Goal: Task Accomplishment & Management: Manage account settings

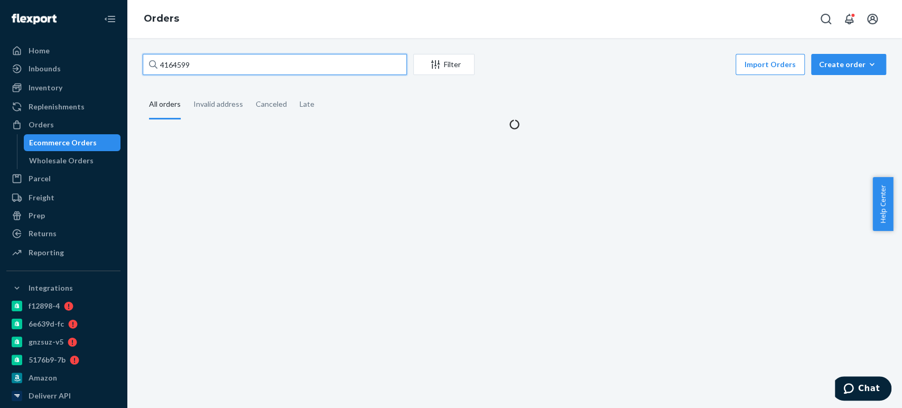
click at [176, 67] on input "4164599" at bounding box center [275, 64] width 264 height 21
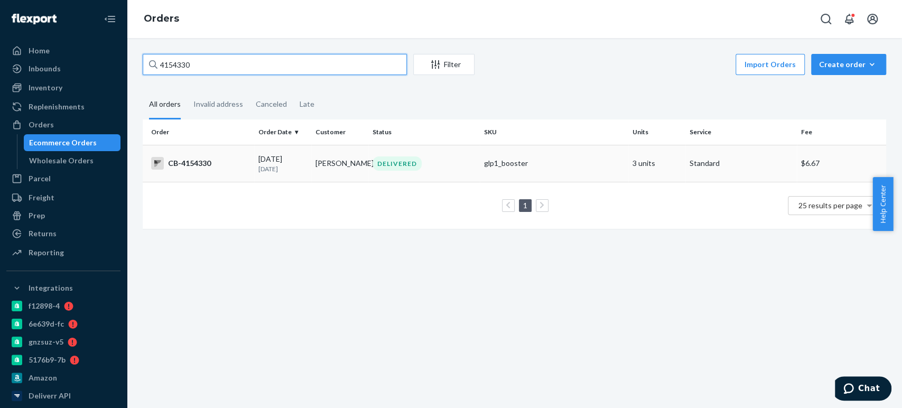
type input "4154330"
click at [228, 164] on div "CB-4154330" at bounding box center [200, 163] width 99 height 13
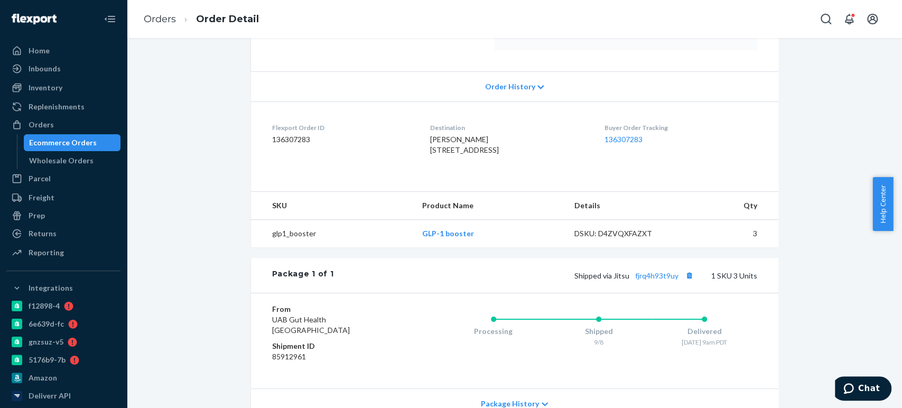
scroll to position [302, 0]
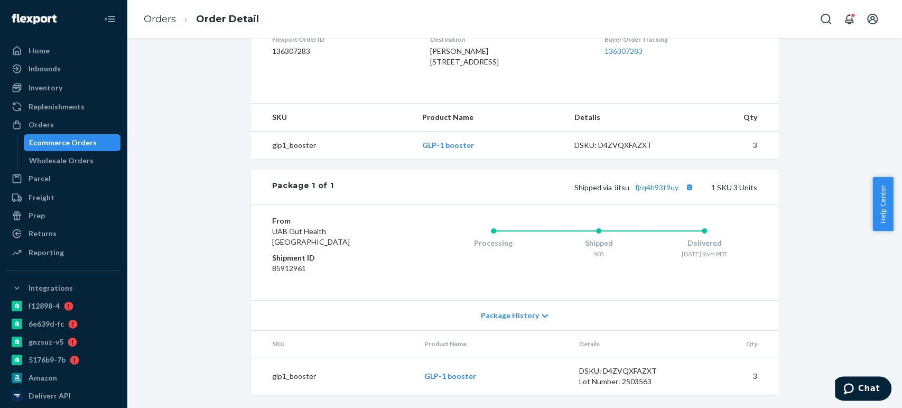
click at [78, 142] on div "Ecommerce Orders" at bounding box center [63, 142] width 68 height 11
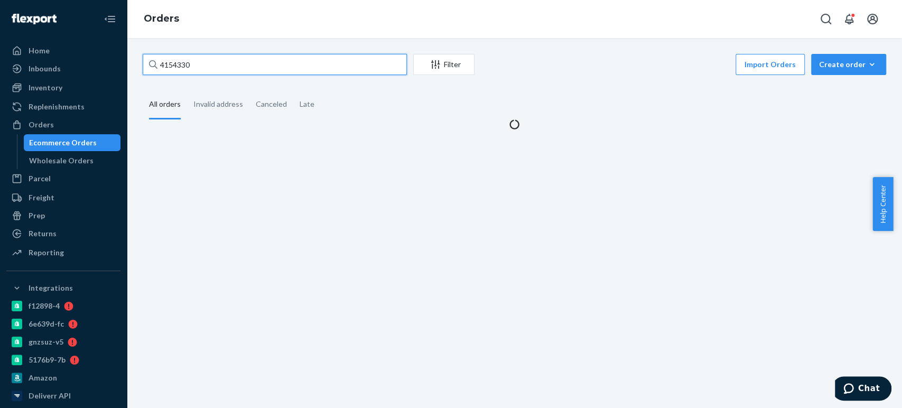
click at [198, 70] on input "4154330" at bounding box center [275, 64] width 264 height 21
paste input "219848"
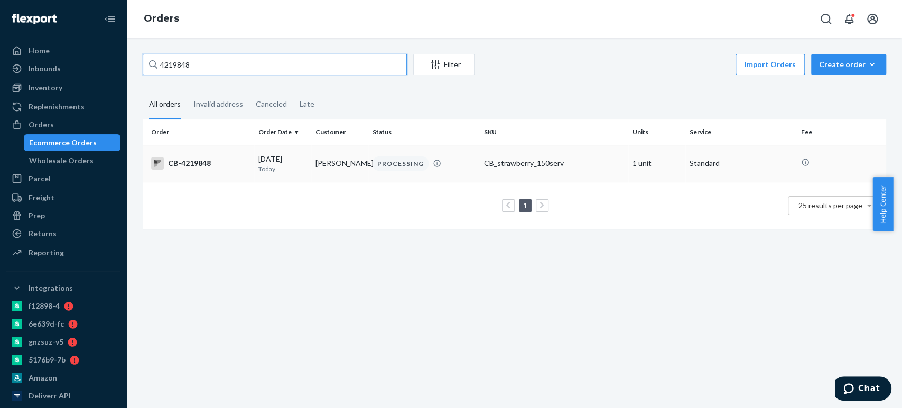
type input "4219848"
click at [280, 178] on td "09/23/2025 Today" at bounding box center [282, 163] width 57 height 37
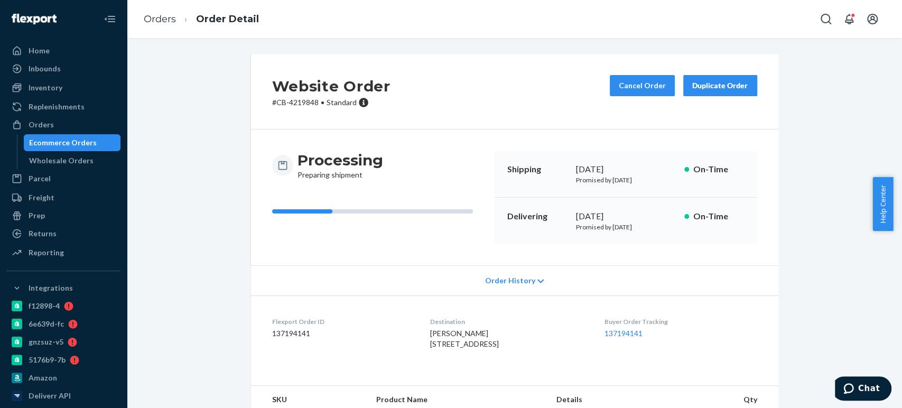
click at [635, 96] on div "Cancel Order Duplicate Order" at bounding box center [684, 91] width 156 height 33
click at [622, 84] on button "Cancel Order" at bounding box center [642, 85] width 65 height 21
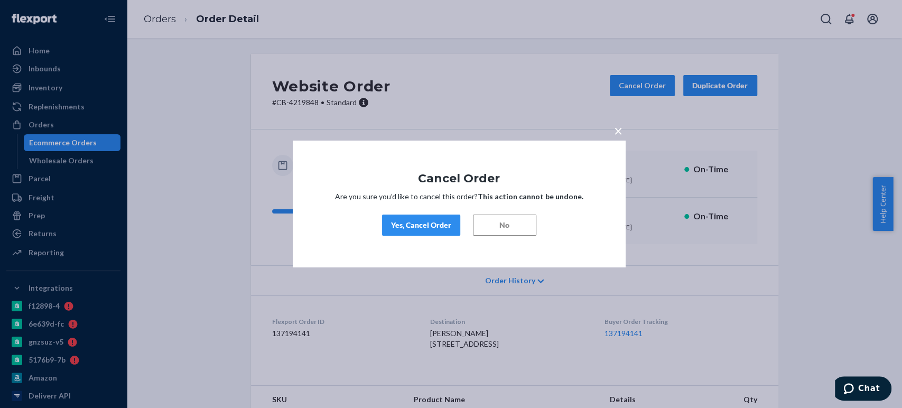
click at [413, 227] on div "Yes, Cancel Order" at bounding box center [421, 225] width 60 height 11
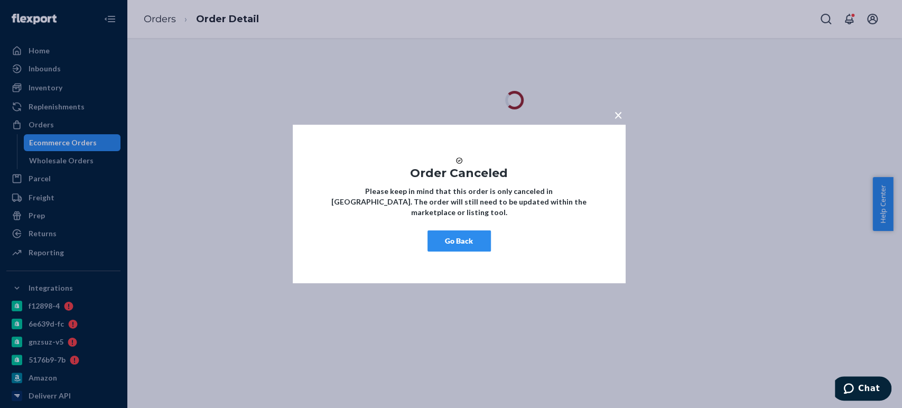
click at [453, 238] on button "Go Back" at bounding box center [459, 240] width 63 height 21
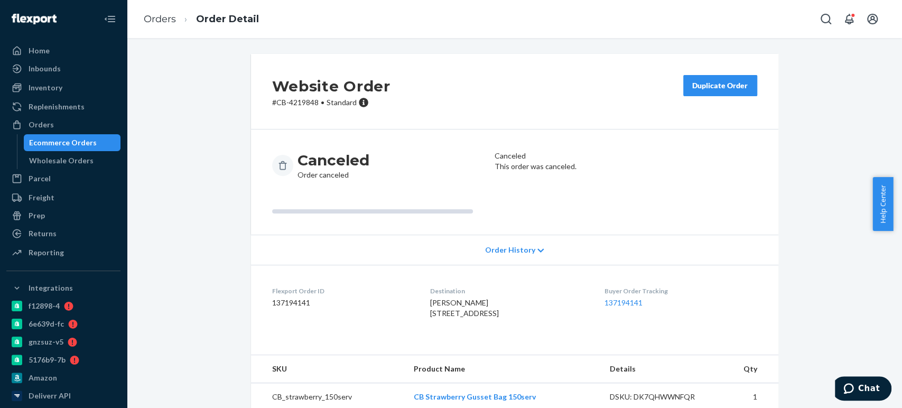
click at [70, 147] on div "Ecommerce Orders" at bounding box center [63, 142] width 68 height 11
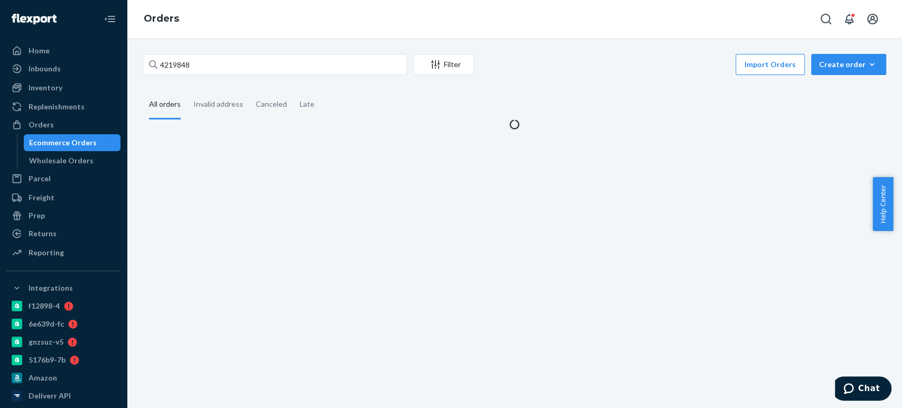
click at [210, 53] on div "4219848 Filter Import Orders Create order Ecommerce order Removal order All ord…" at bounding box center [514, 223] width 775 height 370
click at [211, 57] on input "4219848" at bounding box center [275, 64] width 264 height 21
paste input "3847281"
type input "3847281"
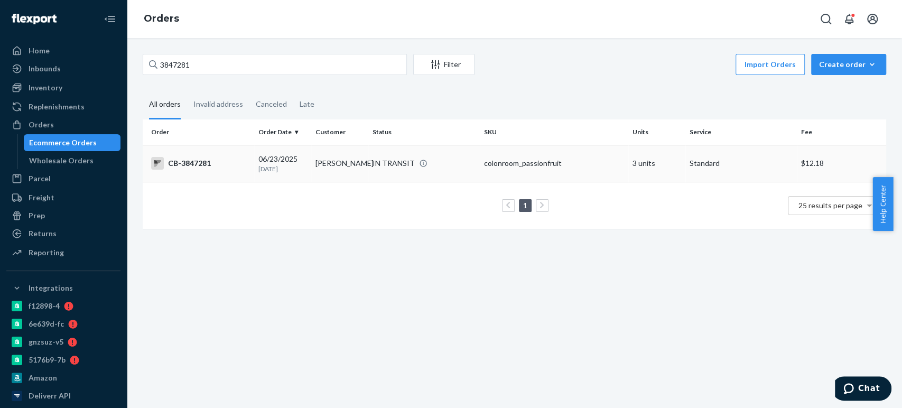
click at [347, 160] on td "Caleb Maloney" at bounding box center [339, 163] width 57 height 37
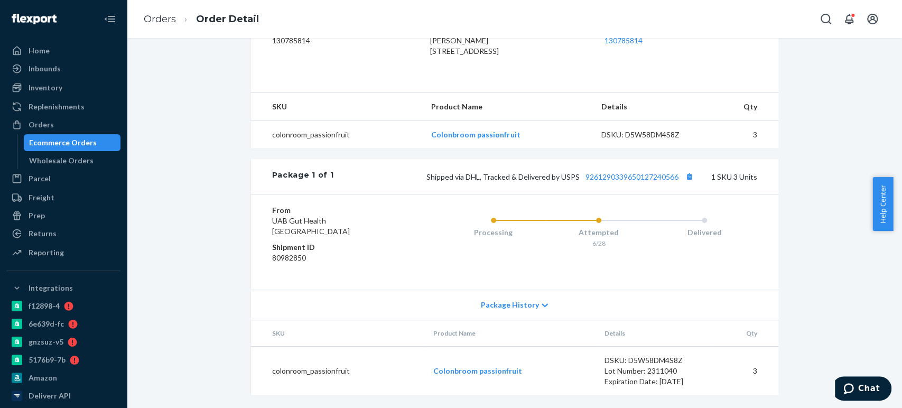
scroll to position [306, 0]
click at [601, 181] on link "9261290339650127240566" at bounding box center [632, 176] width 93 height 9
click at [96, 141] on div "Ecommerce Orders" at bounding box center [72, 142] width 95 height 15
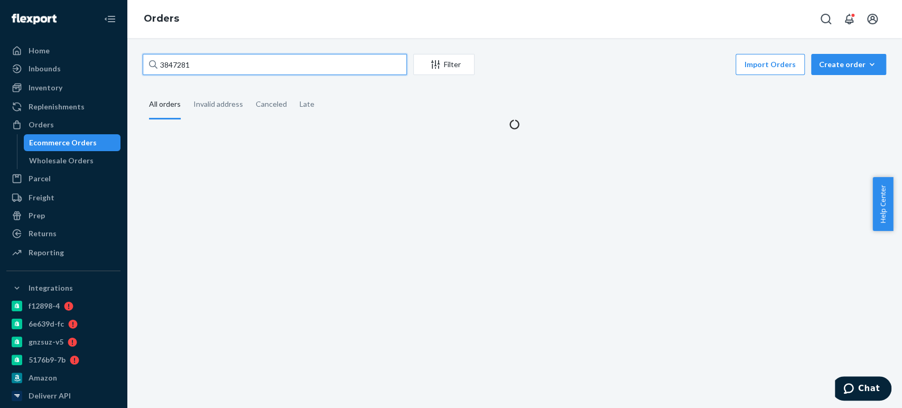
click at [230, 66] on input "3847281" at bounding box center [275, 64] width 264 height 21
paste input "545864"
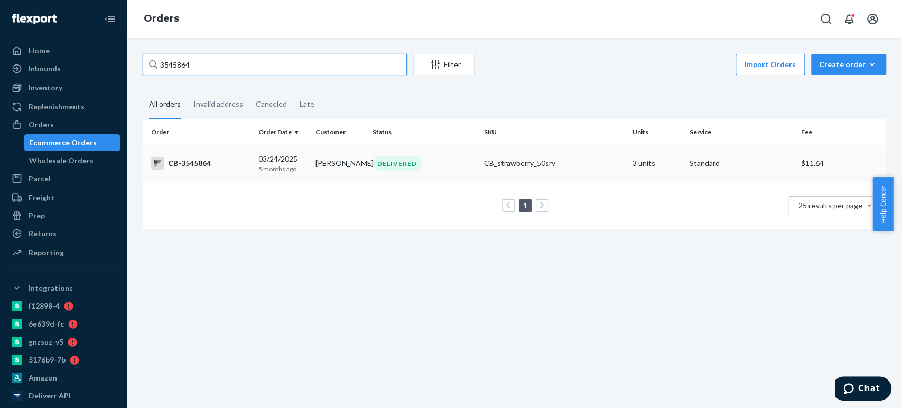
type input "3545864"
click at [317, 164] on td "Caleb Maloney" at bounding box center [339, 163] width 57 height 37
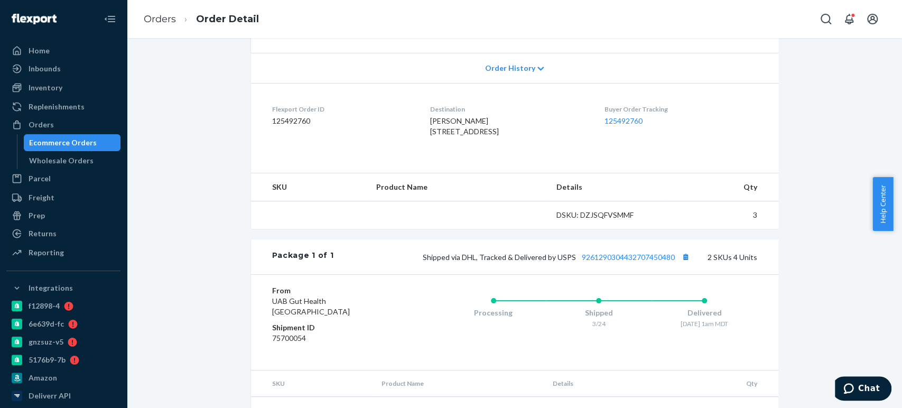
scroll to position [213, 0]
click at [642, 261] on link "9261290304432707450480" at bounding box center [628, 256] width 93 height 9
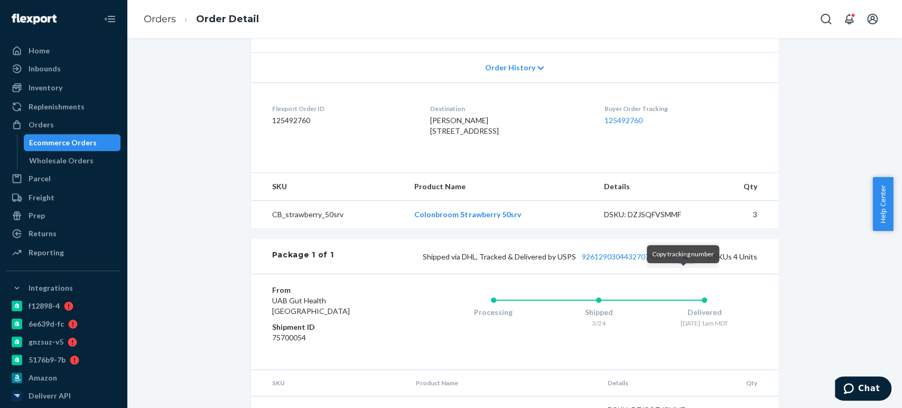
click at [682, 263] on button "Copy tracking number" at bounding box center [686, 257] width 14 height 14
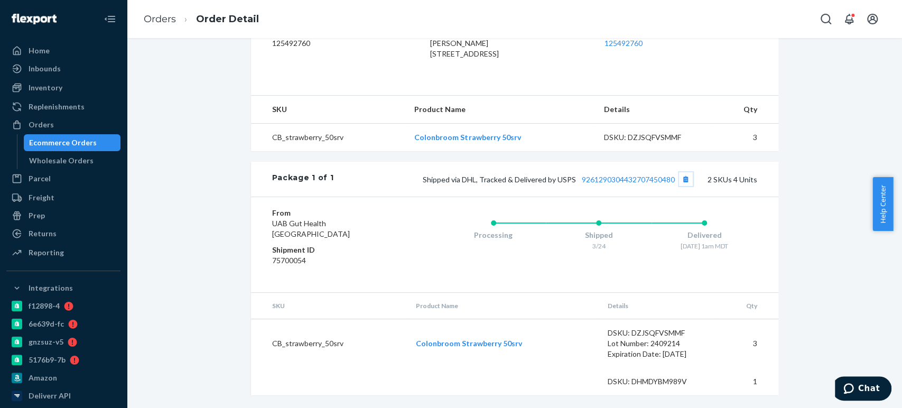
scroll to position [310, 0]
click at [78, 137] on div "Ecommerce Orders" at bounding box center [63, 142] width 68 height 11
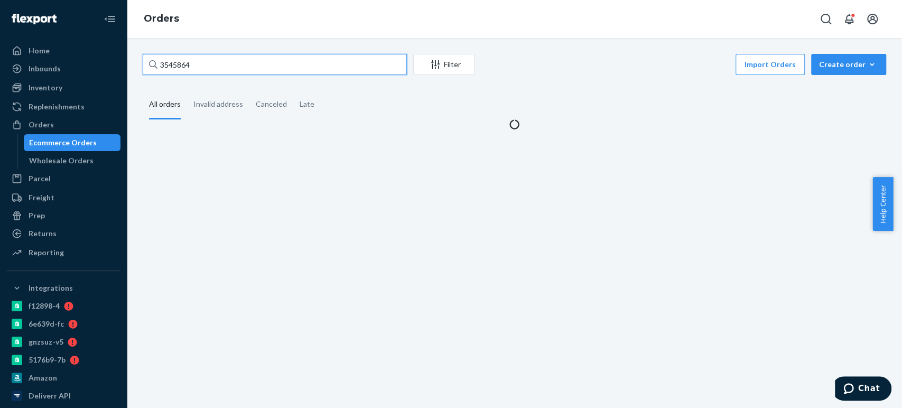
drag, startPoint x: 192, startPoint y: 71, endPoint x: 192, endPoint y: 44, distance: 26.4
click at [192, 44] on div "3545864 Filter Import Orders Create order Ecommerce order Removal order All ord…" at bounding box center [514, 223] width 775 height 370
paste input "4164650"
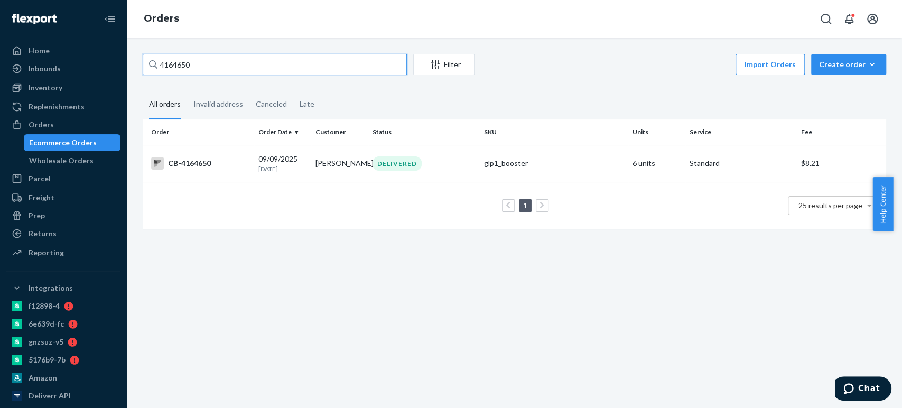
type input "4164650"
click at [359, 153] on td "delores baker" at bounding box center [339, 163] width 57 height 37
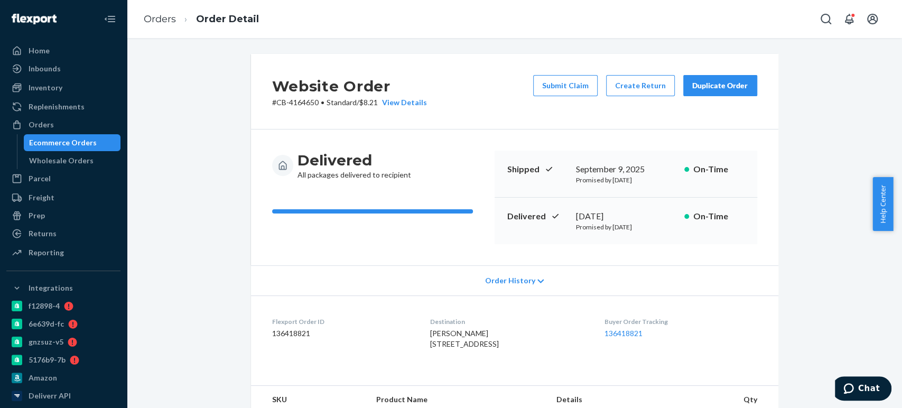
click at [485, 210] on div "Delivered All packages delivered to recipient Shipped September 9, 2025 Promise…" at bounding box center [514, 198] width 485 height 94
click at [637, 90] on button "Create Return" at bounding box center [640, 85] width 69 height 21
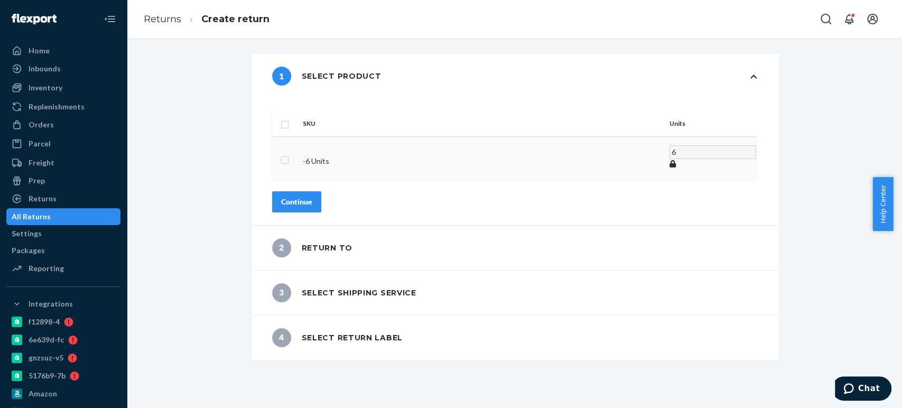
click at [299, 145] on td at bounding box center [285, 158] width 26 height 44
click at [289, 153] on input "checkbox" at bounding box center [285, 158] width 8 height 11
checkbox input "true"
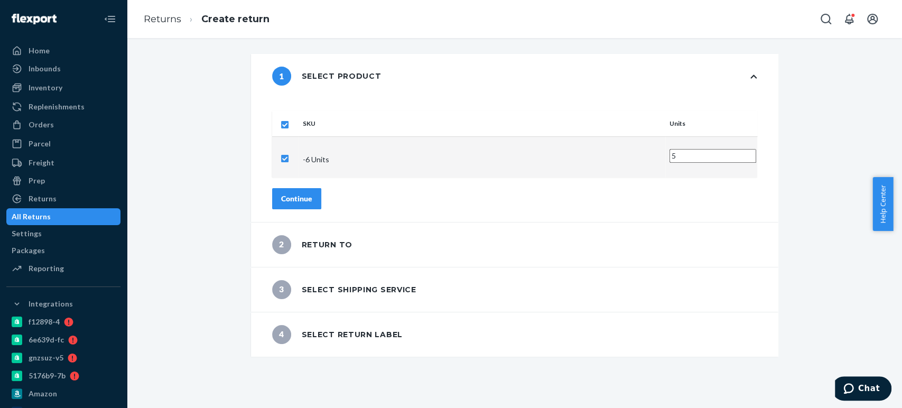
type input "5"
click at [670, 149] on input "5" at bounding box center [713, 156] width 87 height 14
click at [304, 188] on button "Continue" at bounding box center [296, 198] width 49 height 21
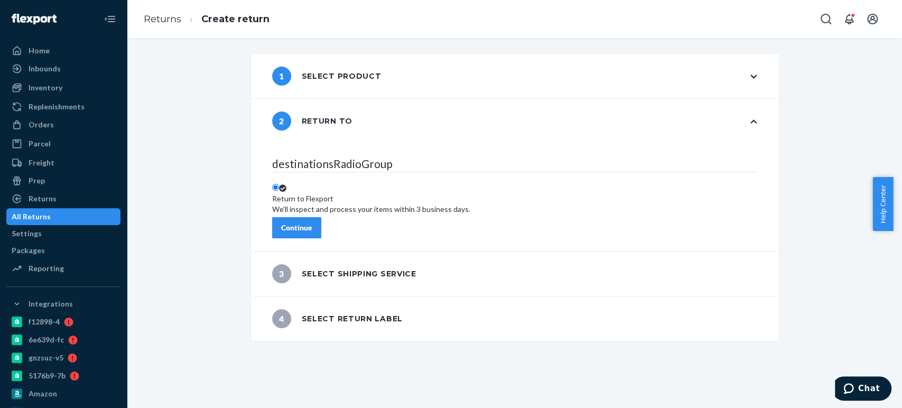
click at [321, 229] on button "Continue" at bounding box center [296, 227] width 49 height 21
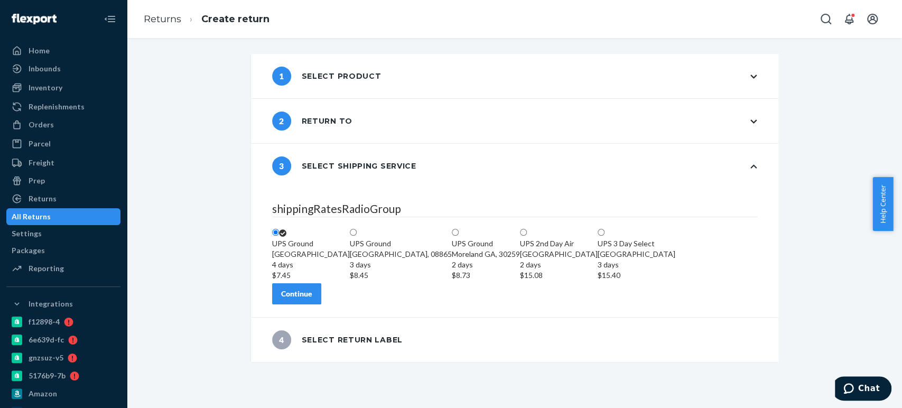
click at [312, 299] on div "Continue" at bounding box center [296, 294] width 31 height 11
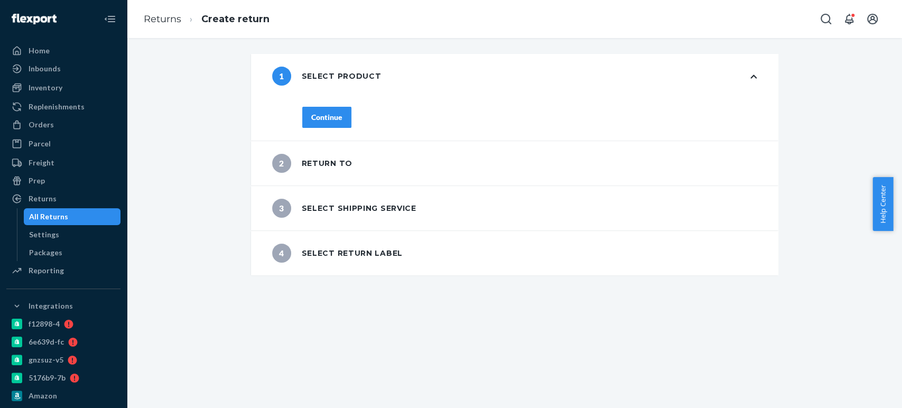
click at [316, 116] on div "Continue" at bounding box center [326, 117] width 31 height 11
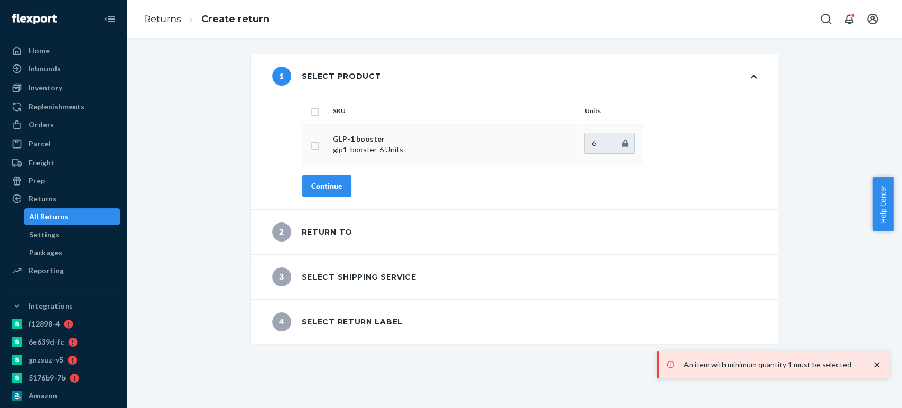
click at [313, 147] on input "checkbox" at bounding box center [315, 144] width 8 height 11
checkbox input "true"
type input "5"
click at [619, 146] on input "5" at bounding box center [610, 143] width 50 height 21
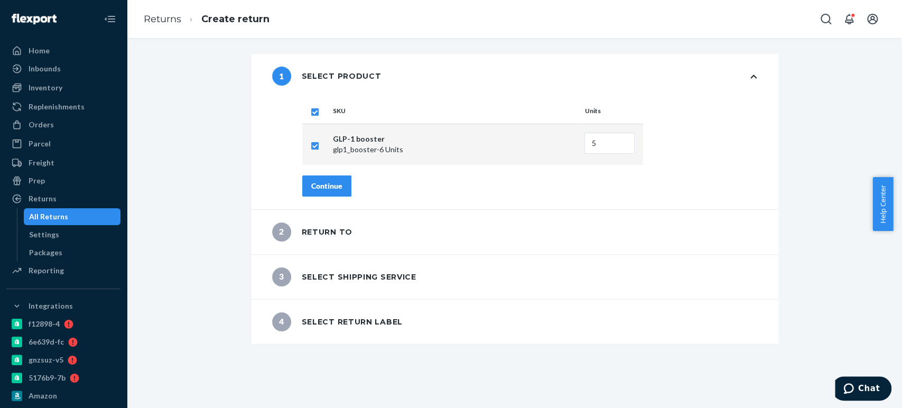
click at [321, 189] on div "Continue" at bounding box center [326, 186] width 31 height 11
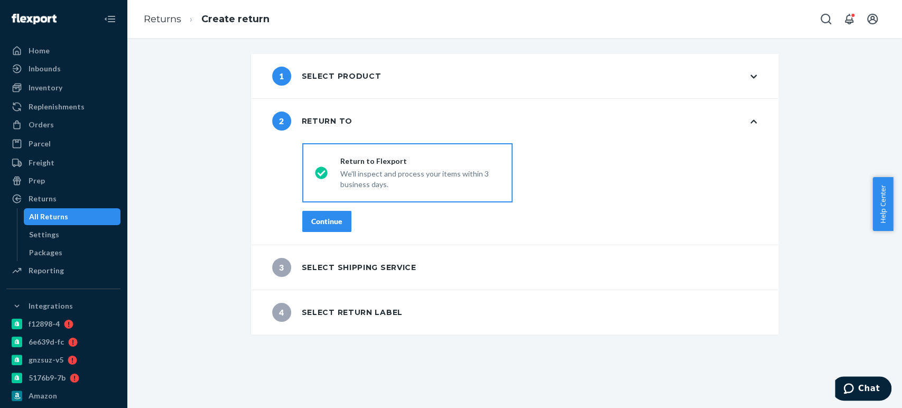
click at [322, 212] on button "Continue" at bounding box center [326, 221] width 49 height 21
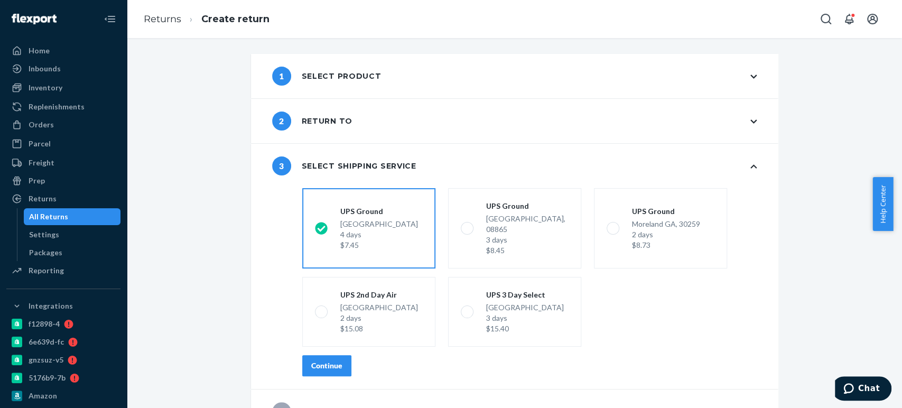
click at [315, 361] on div "Continue" at bounding box center [326, 366] width 31 height 11
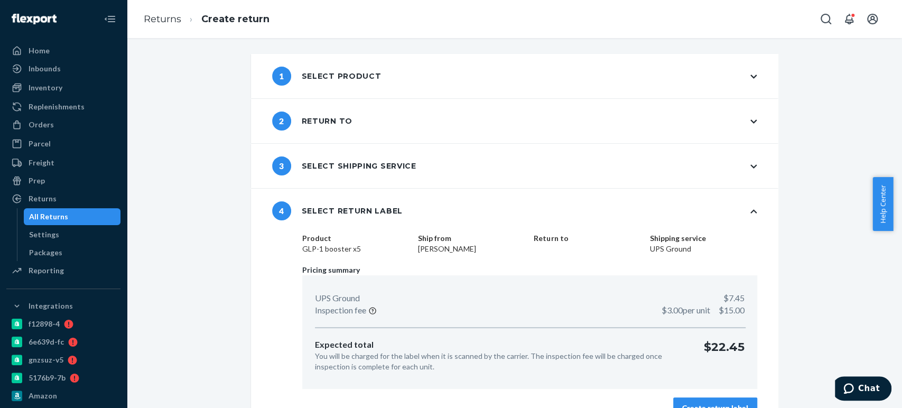
scroll to position [22, 0]
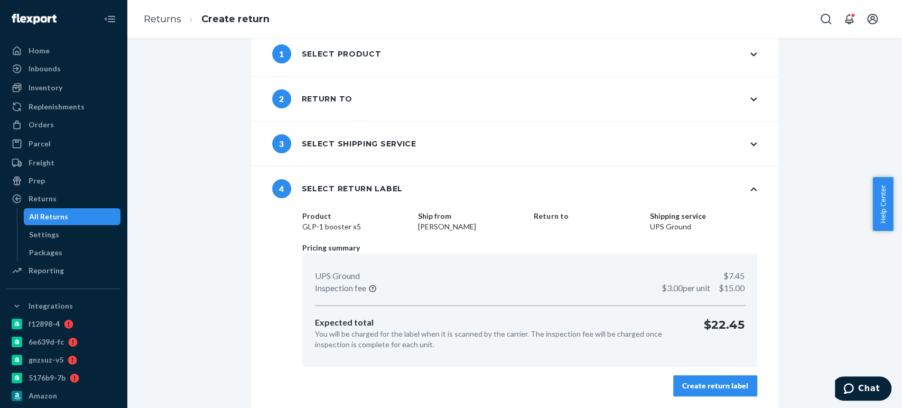
click at [725, 384] on div "Create return label" at bounding box center [715, 386] width 66 height 11
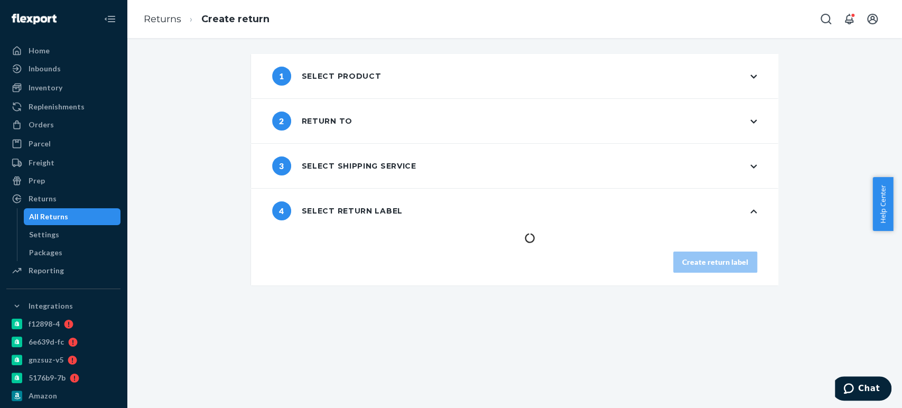
scroll to position [0, 0]
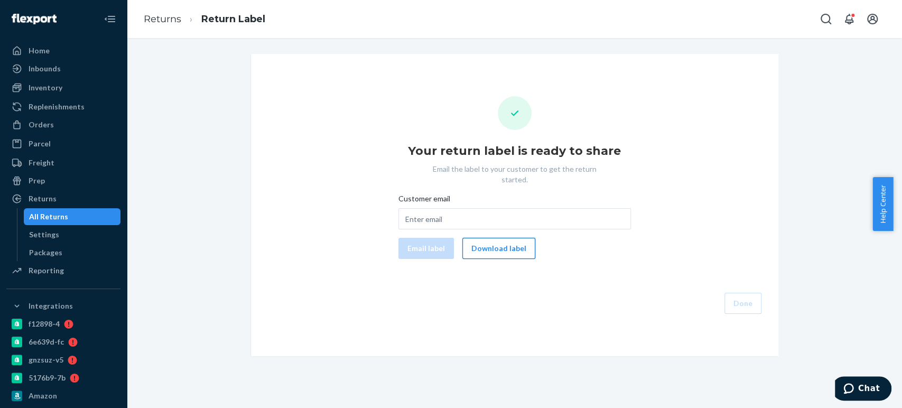
click at [495, 241] on button "Download label" at bounding box center [499, 248] width 73 height 21
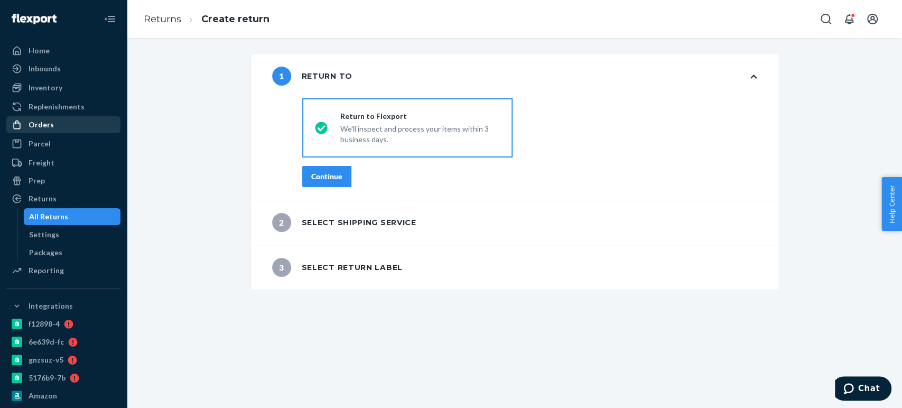
click at [56, 120] on div "Orders" at bounding box center [63, 124] width 112 height 15
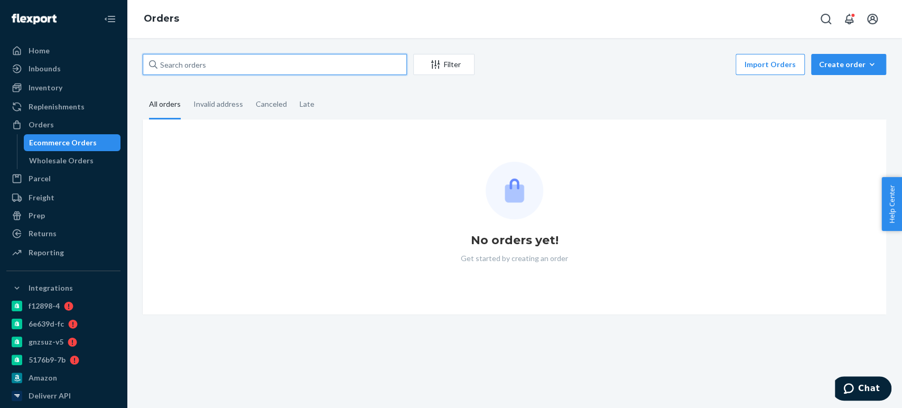
click at [233, 67] on input "text" at bounding box center [275, 64] width 264 height 21
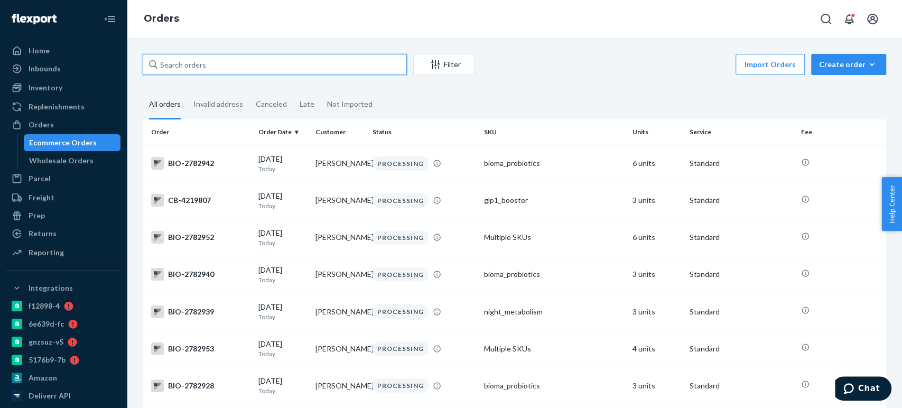
paste input "4218663"
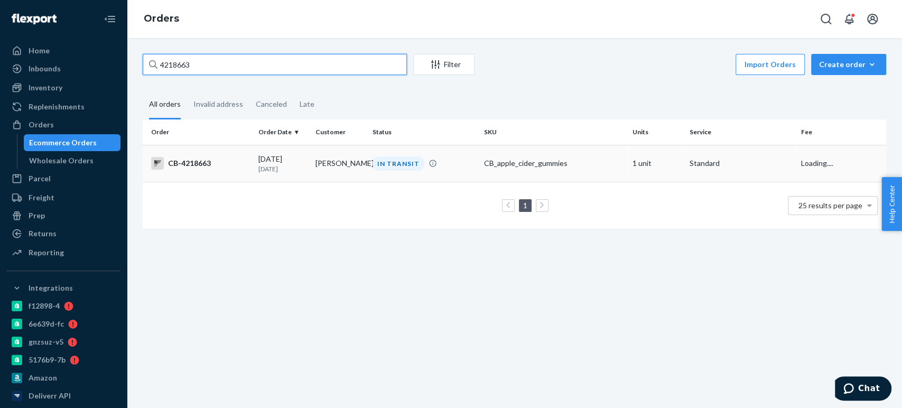
type input "4218663"
click at [325, 167] on td "[PERSON_NAME]" at bounding box center [339, 163] width 57 height 37
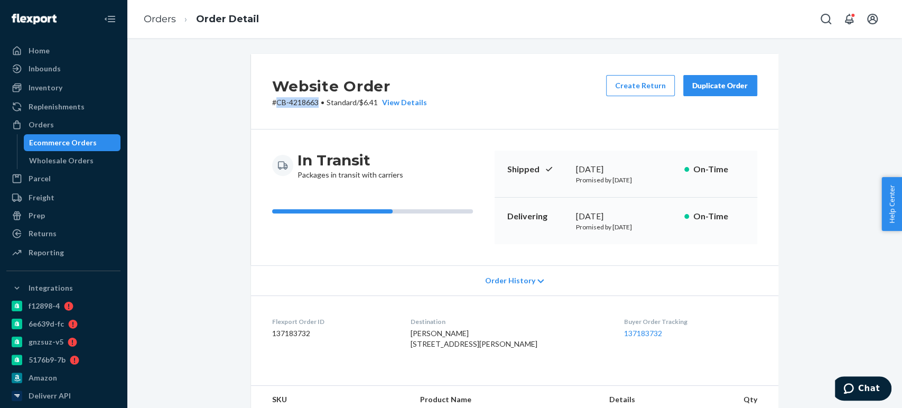
drag, startPoint x: 273, startPoint y: 105, endPoint x: 315, endPoint y: 104, distance: 41.8
click at [315, 104] on p "# CB-4218663 • Standard / $6.41 View Details" at bounding box center [349, 102] width 155 height 11
copy p "CB-4218663"
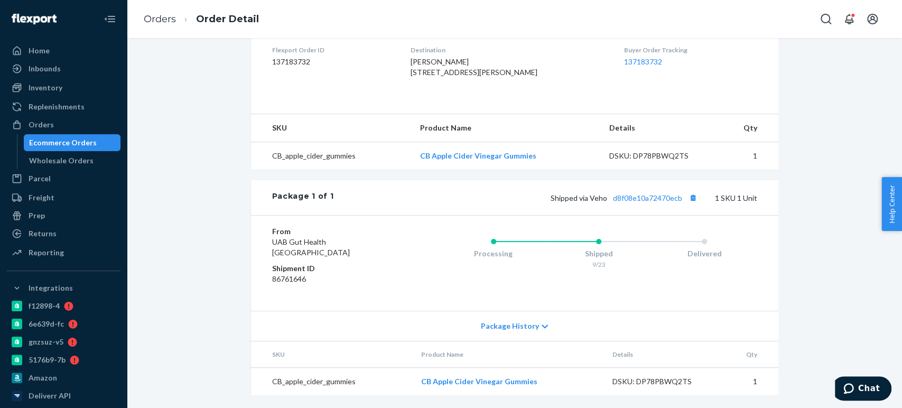
scroll to position [292, 0]
click at [687, 200] on button "Copy tracking number" at bounding box center [694, 198] width 14 height 14
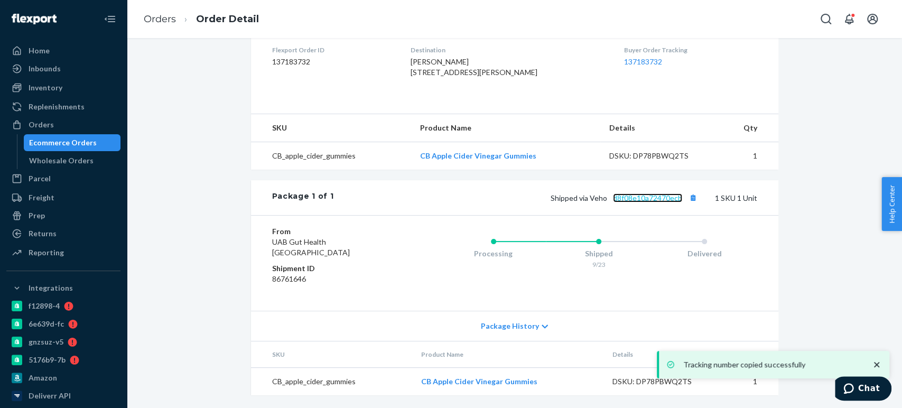
click at [645, 197] on link "d8f08e10a72470ecb" at bounding box center [647, 197] width 69 height 9
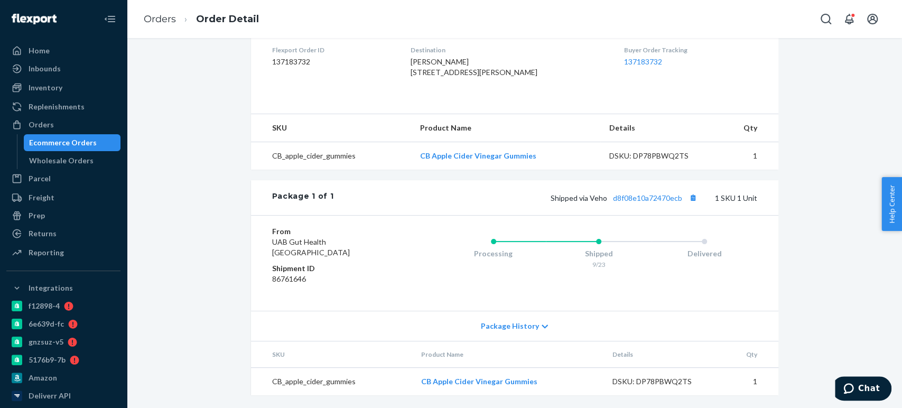
click at [47, 147] on div "Ecommerce Orders" at bounding box center [63, 142] width 68 height 11
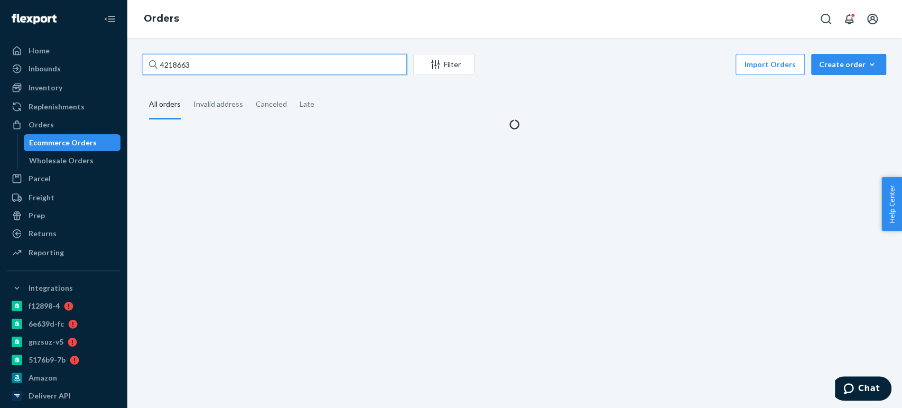
click at [182, 66] on input "4218663" at bounding box center [275, 64] width 264 height 21
paste input "184538"
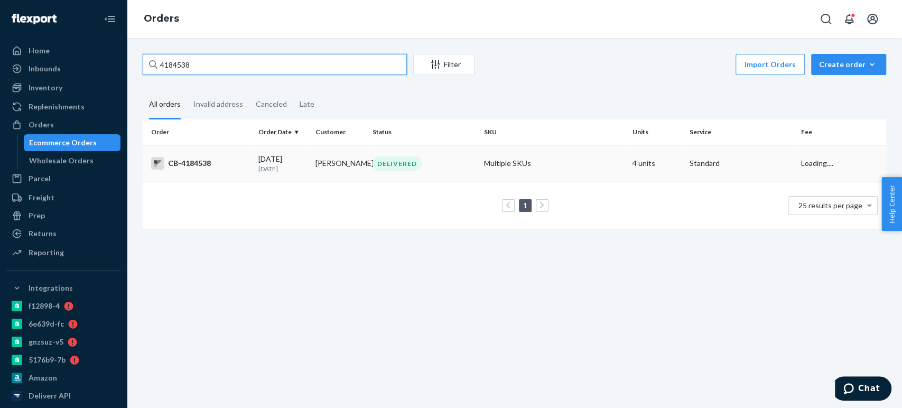
type input "4184538"
click at [311, 154] on td "[PERSON_NAME]" at bounding box center [339, 163] width 57 height 37
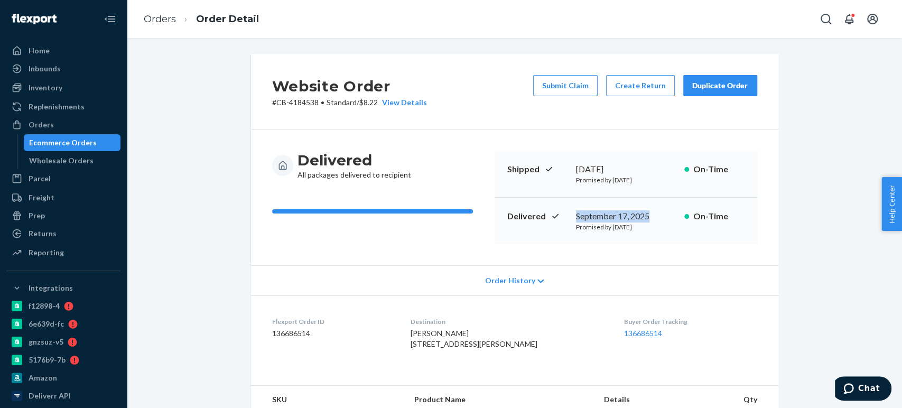
drag, startPoint x: 568, startPoint y: 216, endPoint x: 663, endPoint y: 219, distance: 95.2
click at [663, 219] on div "Delivered [DATE] Promised by [DATE] On-Time" at bounding box center [626, 221] width 263 height 47
copy div "September 17, 2025"
click at [518, 261] on div "Delivered All packages delivered to recipient Shipped [DATE] Promised by [DATE]…" at bounding box center [515, 198] width 528 height 136
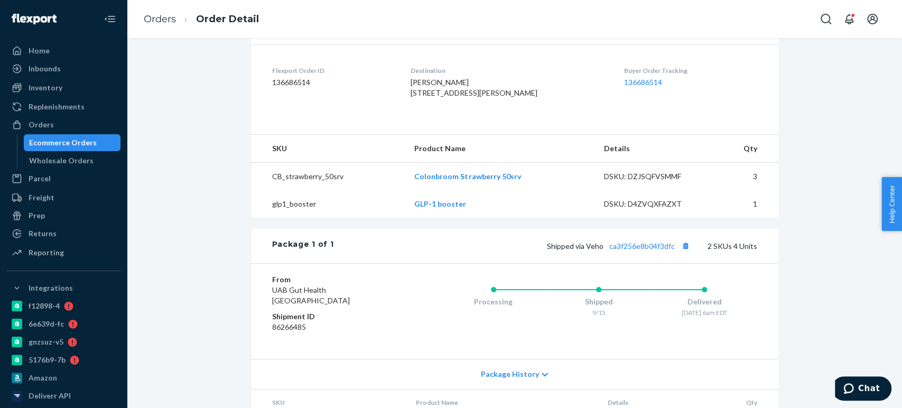
click at [57, 134] on link "Ecommerce Orders" at bounding box center [72, 142] width 97 height 17
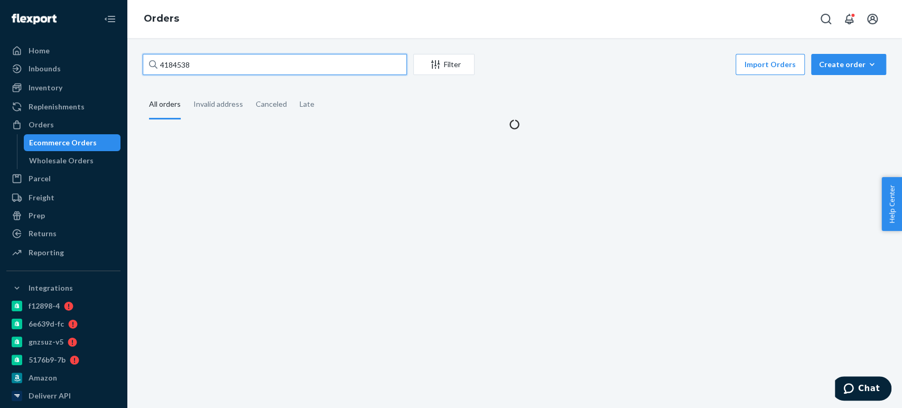
click at [184, 64] on input "4184538" at bounding box center [275, 64] width 264 height 21
paste input "217029"
type input "4217029"
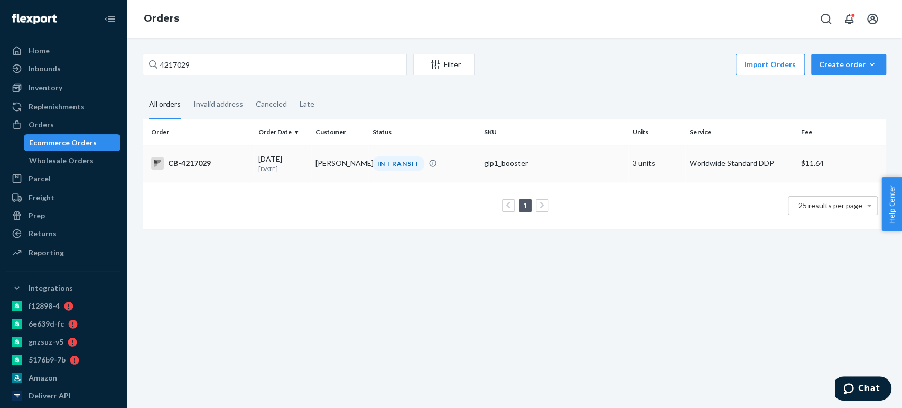
click at [322, 161] on td "[PERSON_NAME]" at bounding box center [339, 163] width 57 height 37
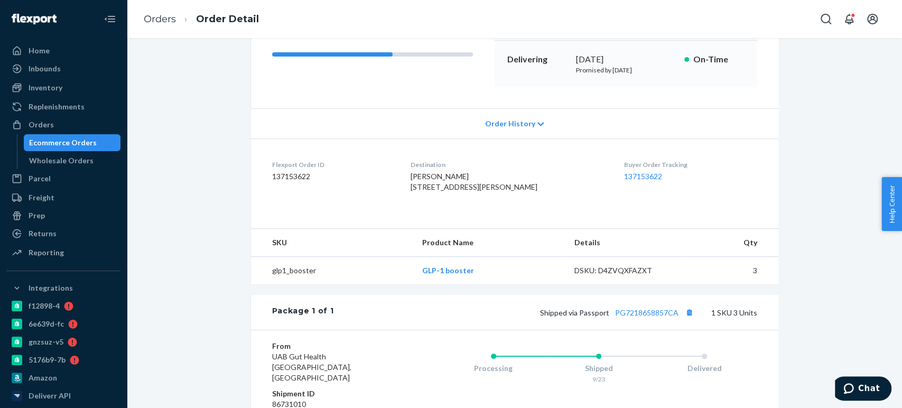
scroll to position [179, 0]
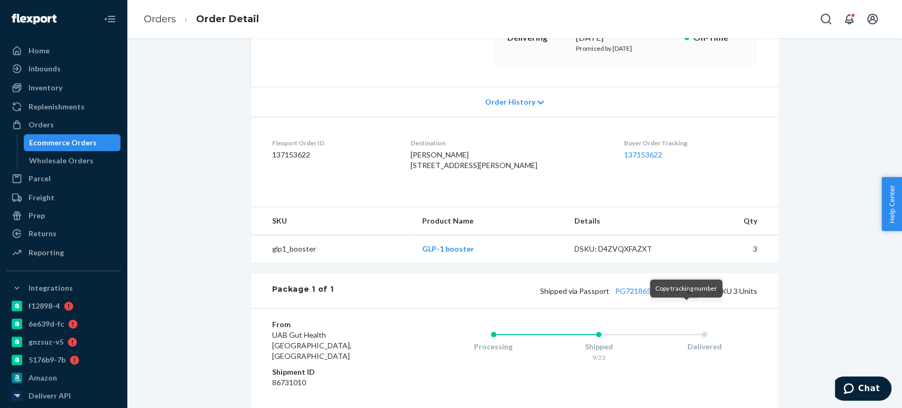
click at [687, 298] on button "Copy tracking number" at bounding box center [690, 291] width 14 height 14
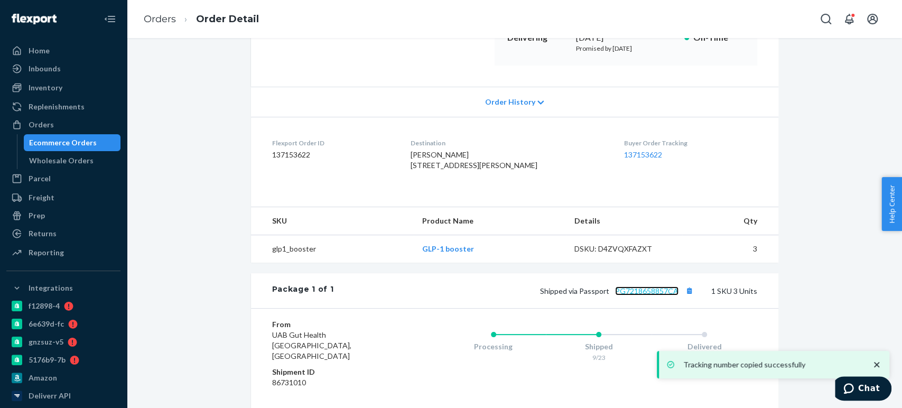
click at [645, 296] on link "PG7218658857CA" at bounding box center [646, 291] width 63 height 9
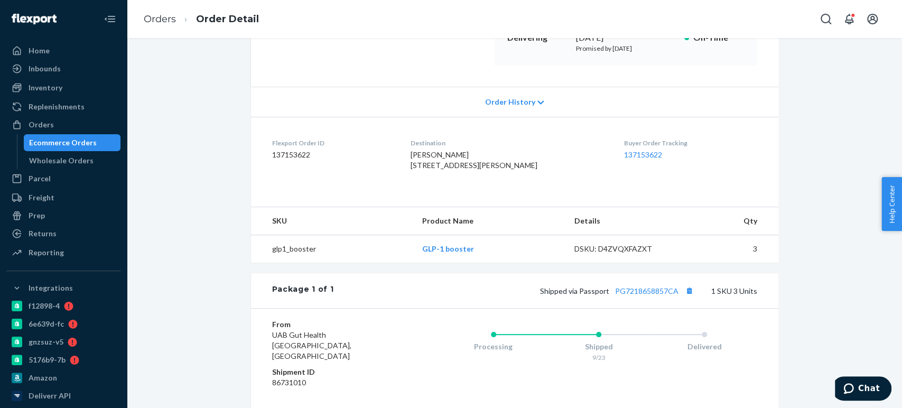
click at [38, 139] on div "Ecommerce Orders" at bounding box center [63, 142] width 68 height 11
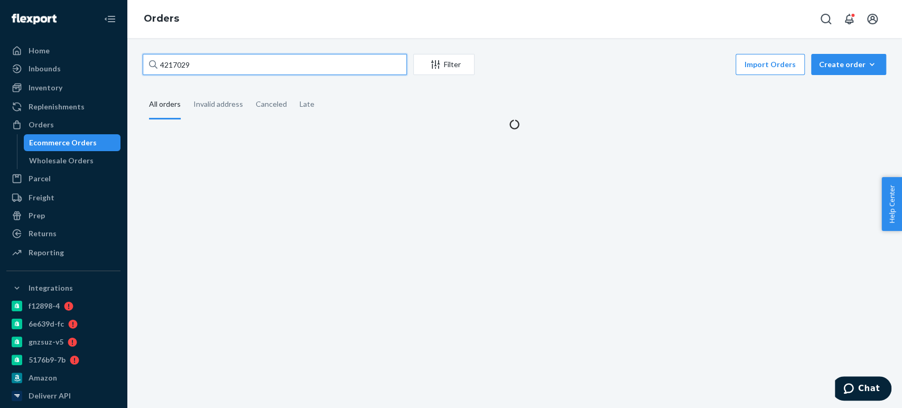
click at [182, 64] on input "4217029" at bounding box center [275, 64] width 264 height 21
paste input "8231"
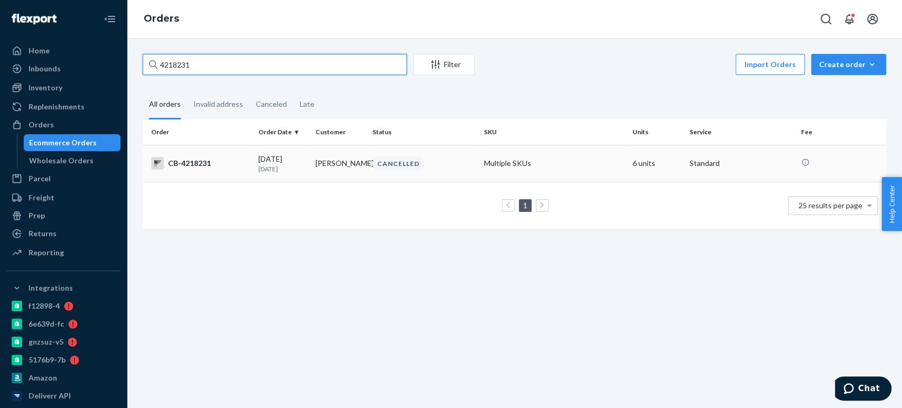
type input "4218231"
click at [370, 155] on td "CANCELLED" at bounding box center [424, 163] width 112 height 37
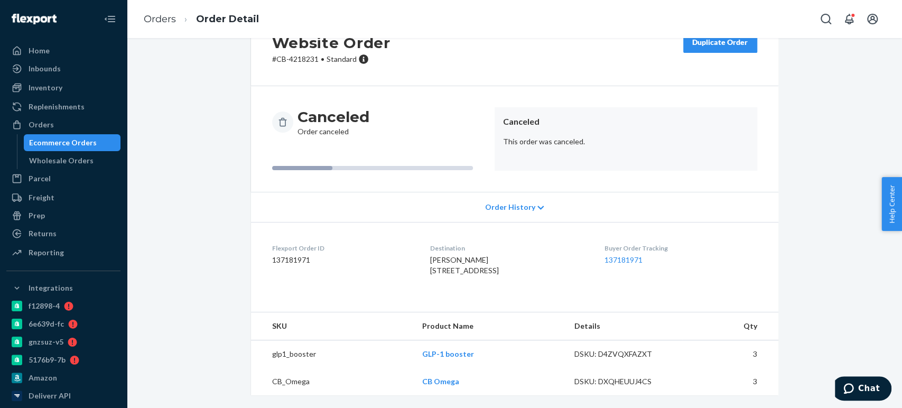
scroll to position [63, 0]
click at [84, 145] on div "Ecommerce Orders" at bounding box center [63, 142] width 68 height 11
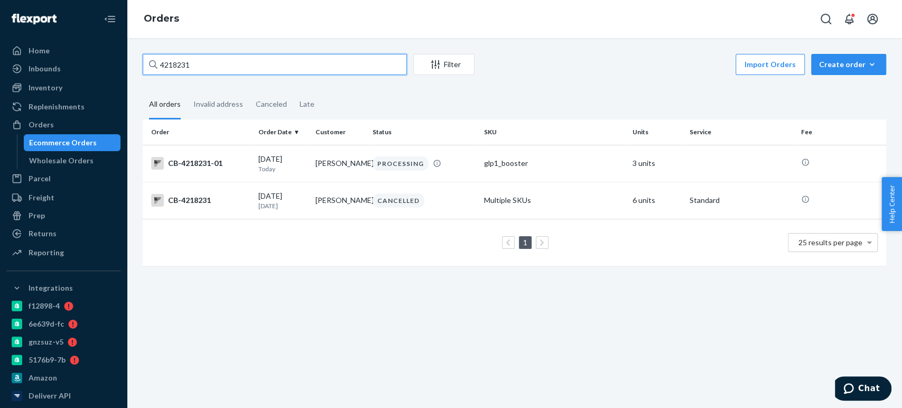
click at [191, 64] on input "4218231" at bounding box center [275, 64] width 264 height 21
paste input "20142"
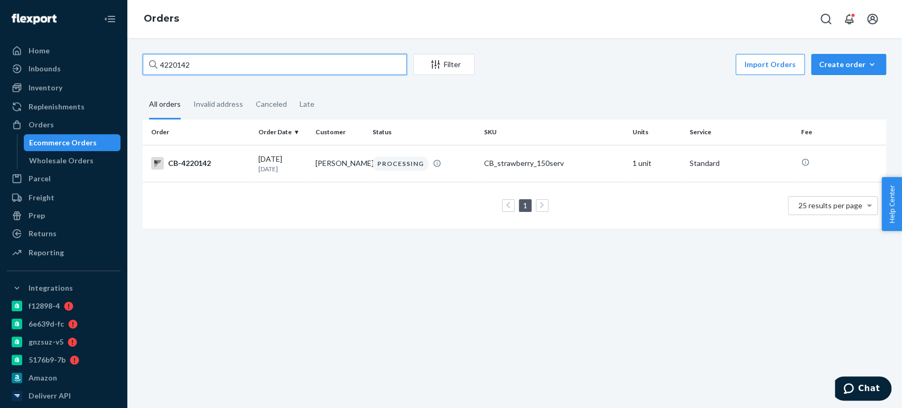
paste input "83"
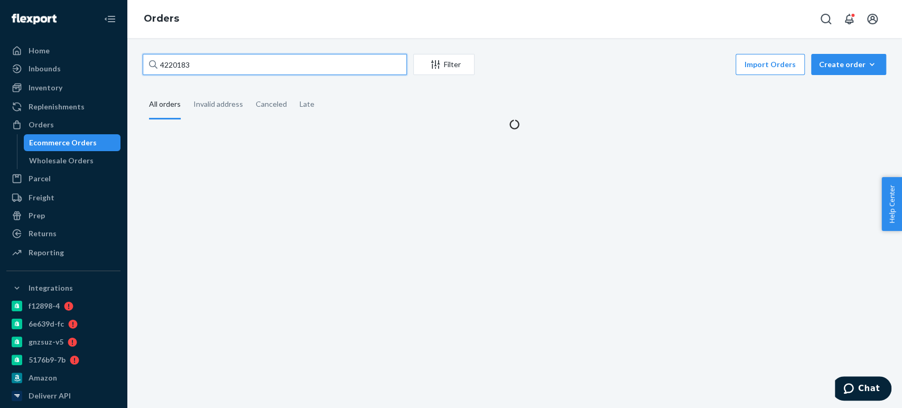
type input "4220183"
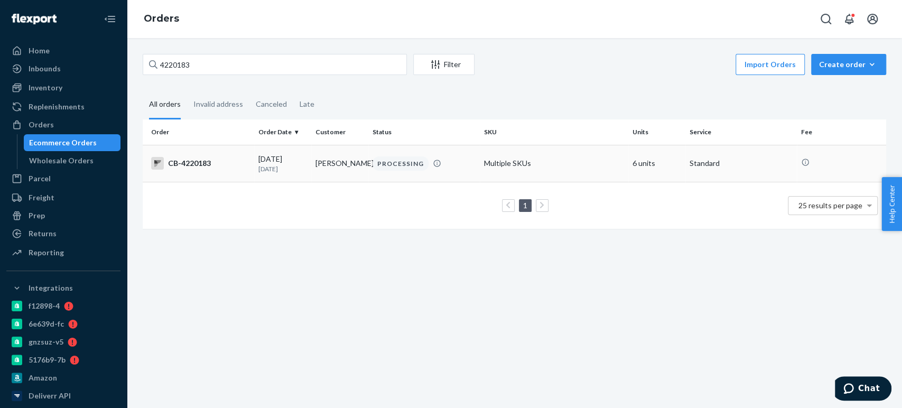
click at [377, 155] on td "PROCESSING" at bounding box center [424, 163] width 112 height 37
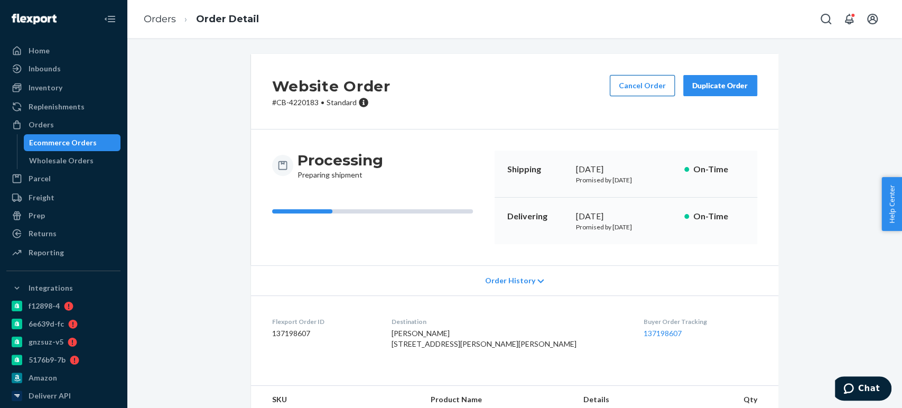
click at [623, 89] on button "Cancel Order" at bounding box center [642, 85] width 65 height 21
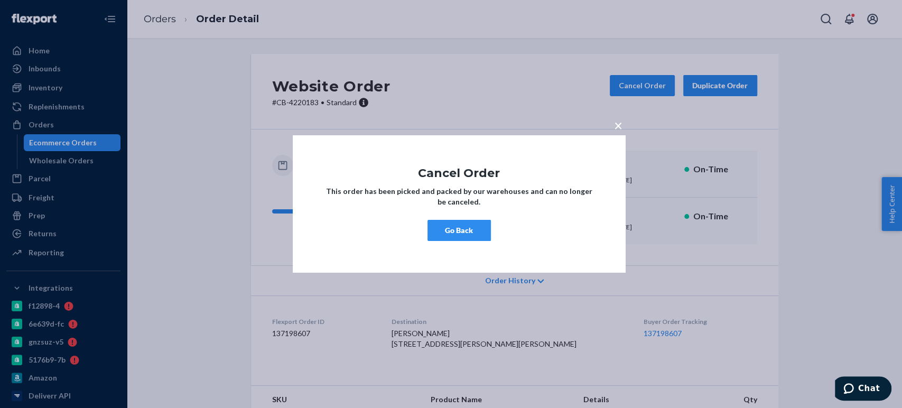
click at [454, 230] on button "Go Back" at bounding box center [459, 230] width 63 height 21
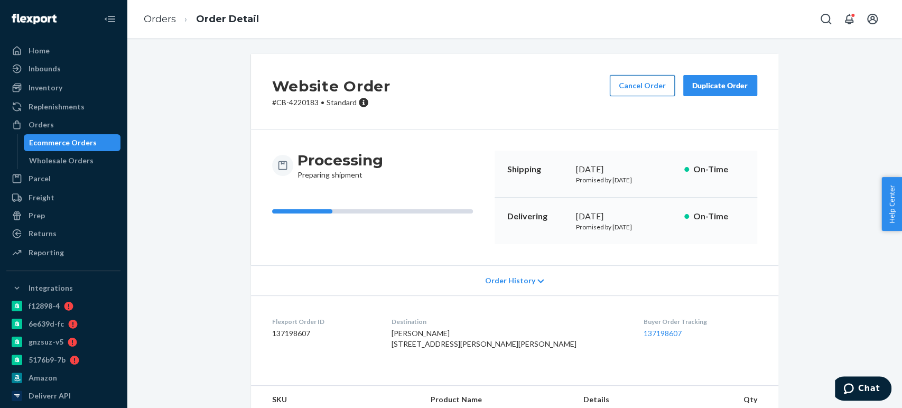
click at [623, 85] on button "Cancel Order" at bounding box center [642, 85] width 65 height 21
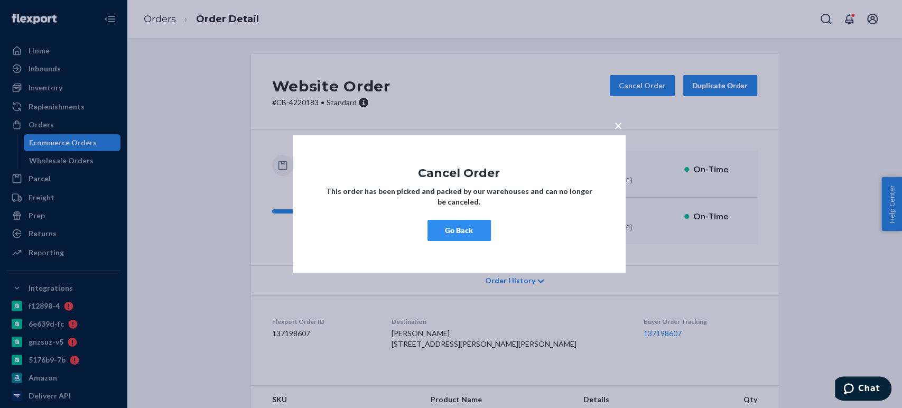
click at [466, 227] on button "Go Back" at bounding box center [459, 230] width 63 height 21
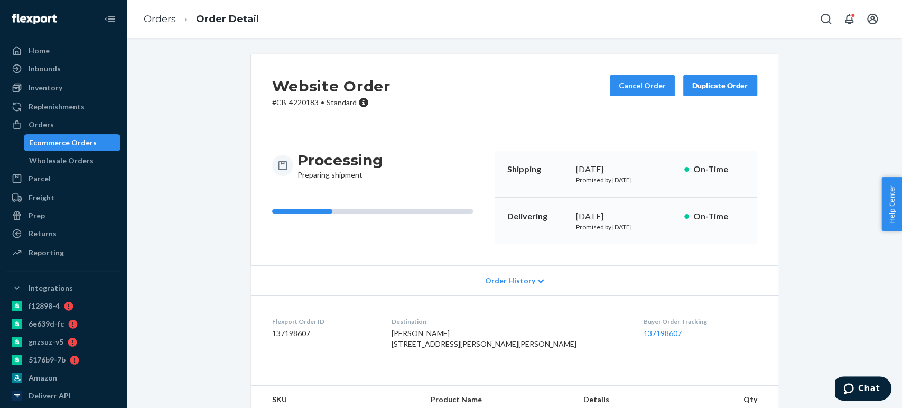
click at [82, 143] on div "Ecommerce Orders" at bounding box center [63, 142] width 68 height 11
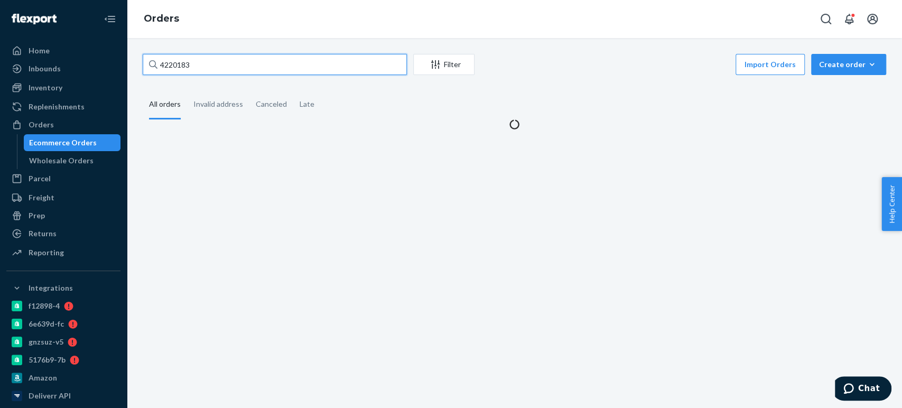
click at [202, 69] on input "4220183" at bounding box center [275, 64] width 264 height 21
paste input "150968"
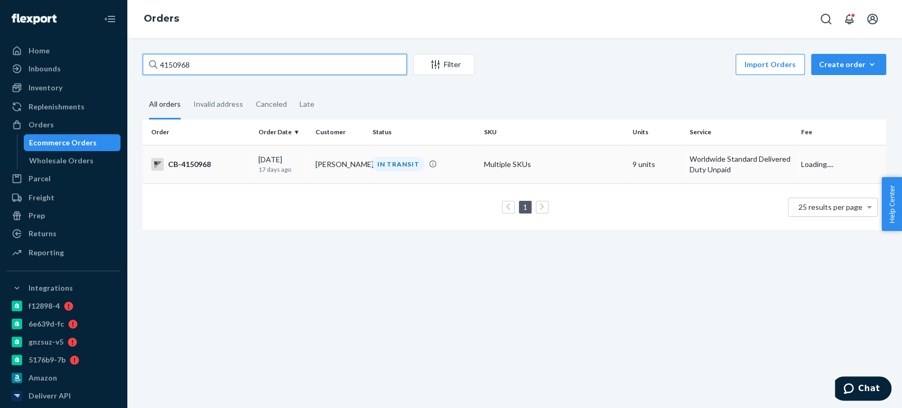
type input "4150968"
click at [327, 166] on td "[PERSON_NAME]" at bounding box center [339, 164] width 57 height 39
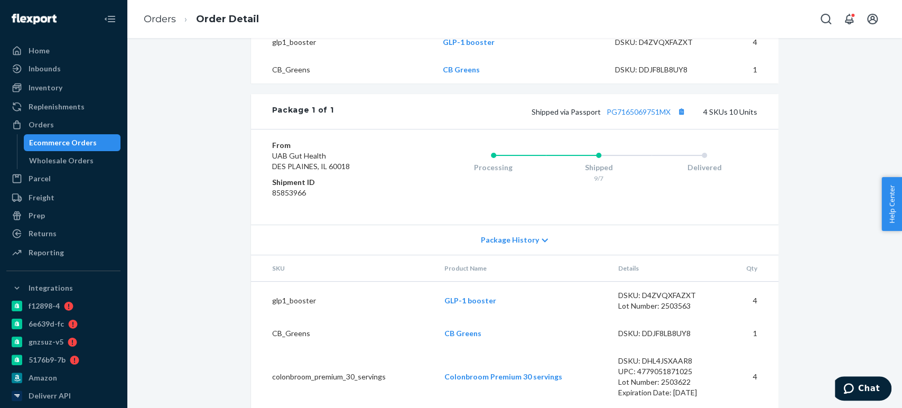
scroll to position [493, 0]
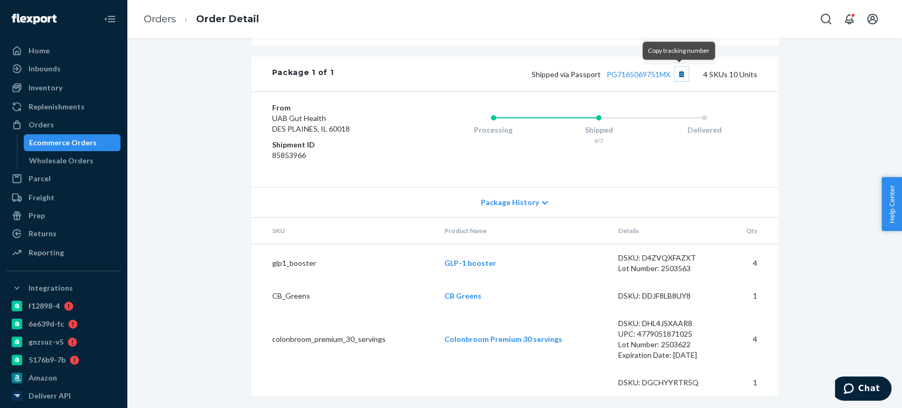
click at [675, 72] on button "Copy tracking number" at bounding box center [682, 74] width 14 height 14
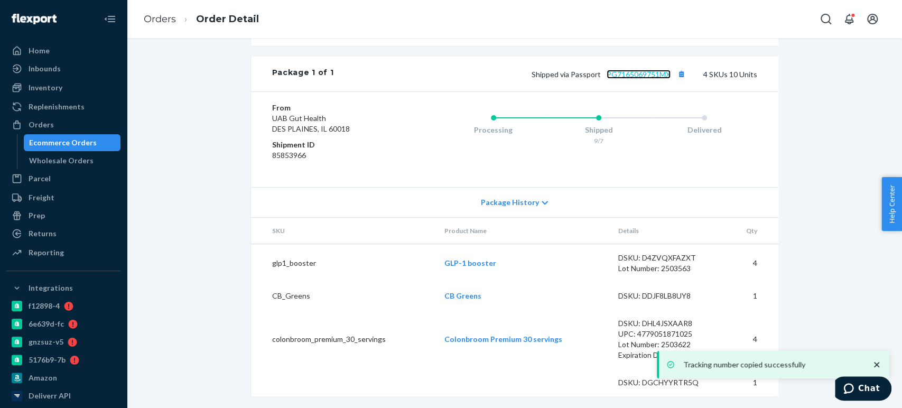
click at [631, 76] on link "PG7165069751MX" at bounding box center [639, 74] width 64 height 9
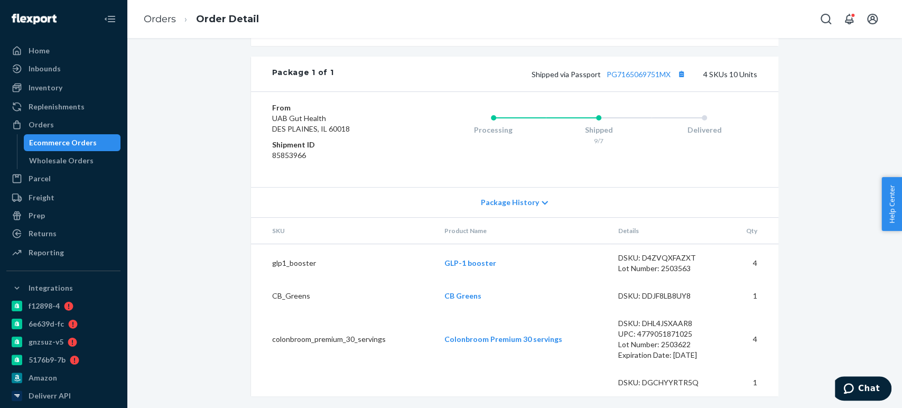
click at [85, 143] on div "Ecommerce Orders" at bounding box center [63, 142] width 68 height 11
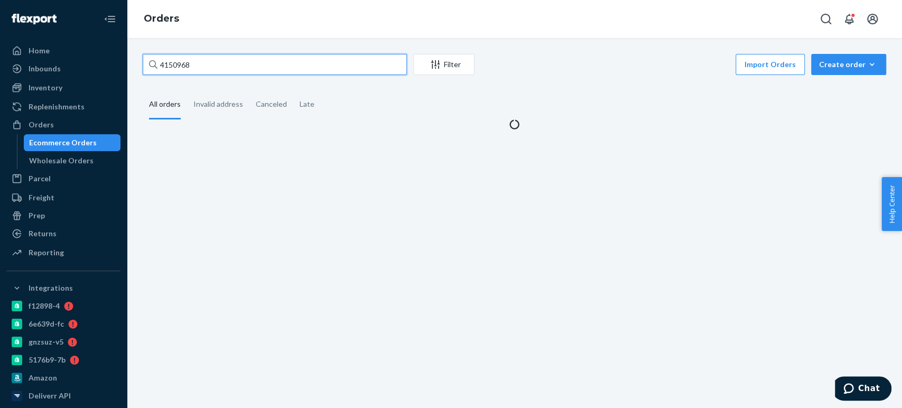
click at [173, 68] on input "4150968" at bounding box center [275, 64] width 264 height 21
paste input "93199"
type input "4193199"
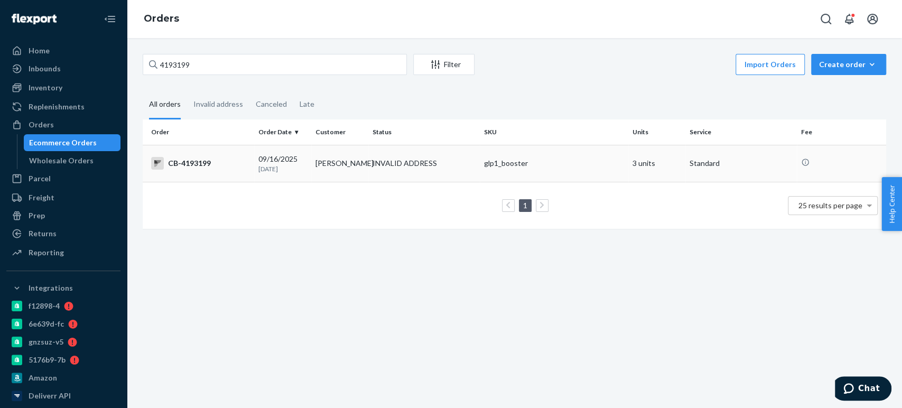
click at [448, 153] on td "INVALID ADDRESS" at bounding box center [424, 163] width 112 height 37
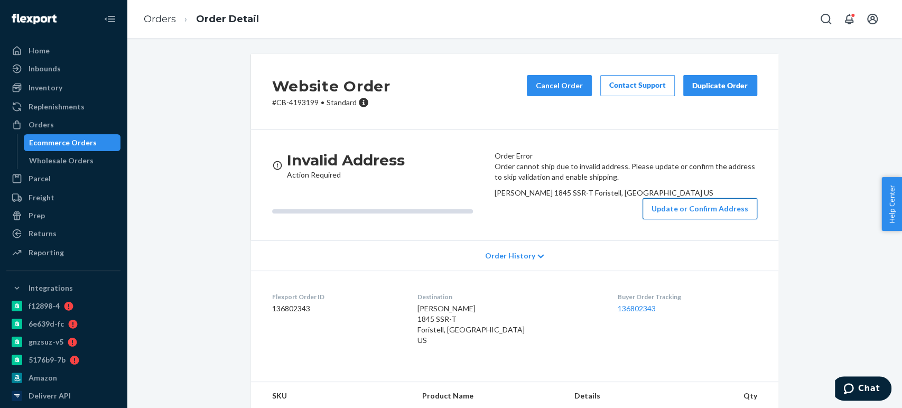
click at [658, 219] on button "Update or Confirm Address" at bounding box center [700, 208] width 115 height 21
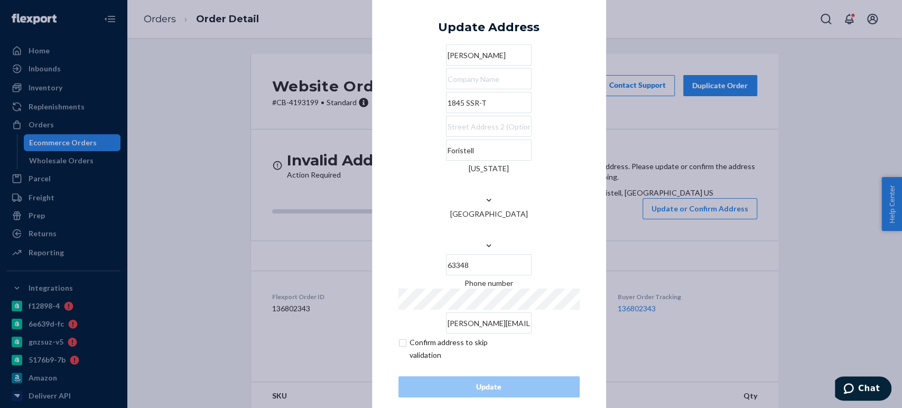
click at [446, 113] on input "1845 SSR-T" at bounding box center [489, 102] width 86 height 21
paste input "Highway"
type input "1845 Highway T"
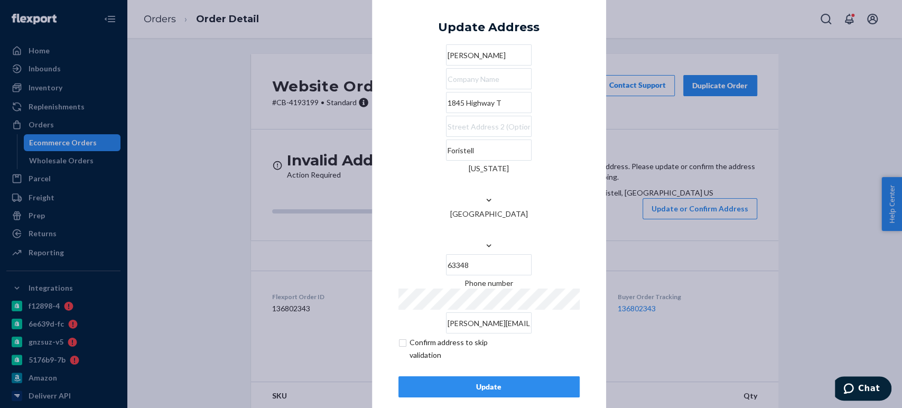
click at [373, 164] on div "× Update Address [PERSON_NAME] [STREET_ADDRESS][US_STATE] Phone number [PERSON_…" at bounding box center [489, 204] width 234 height 440
click at [448, 382] on div "Update" at bounding box center [489, 387] width 163 height 11
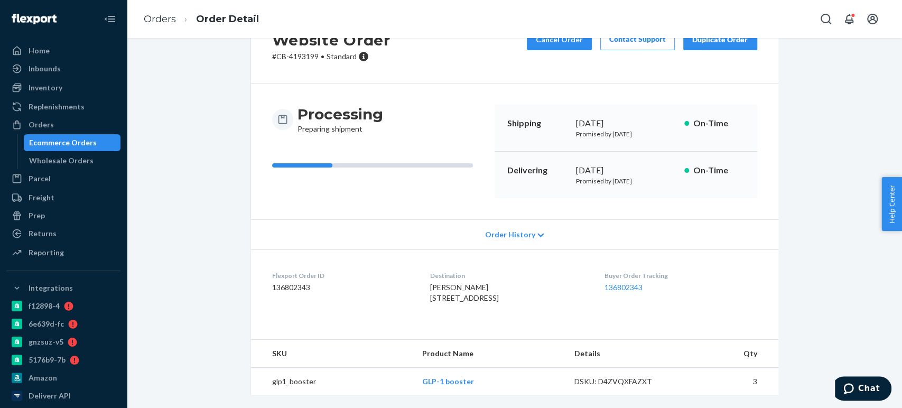
scroll to position [66, 0]
click at [79, 141] on div "Ecommerce Orders" at bounding box center [63, 142] width 68 height 11
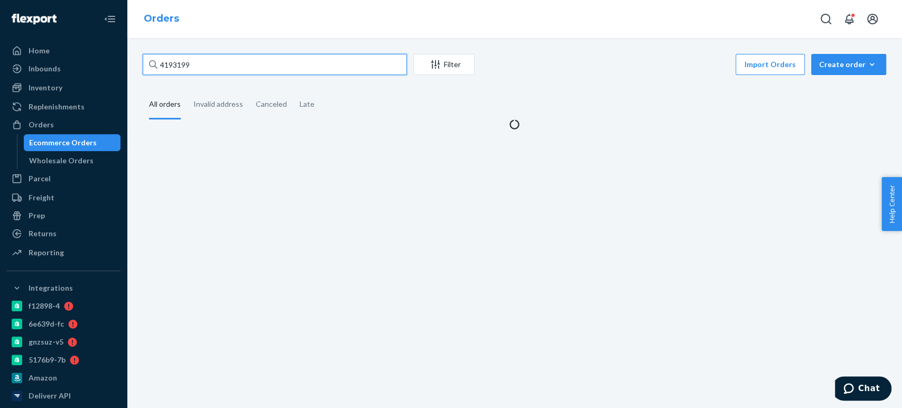
drag, startPoint x: 178, startPoint y: 62, endPoint x: 177, endPoint y: 24, distance: 37.6
click at [179, 62] on input "4193199" at bounding box center [275, 64] width 264 height 21
paste input "217644"
type input "4217644"
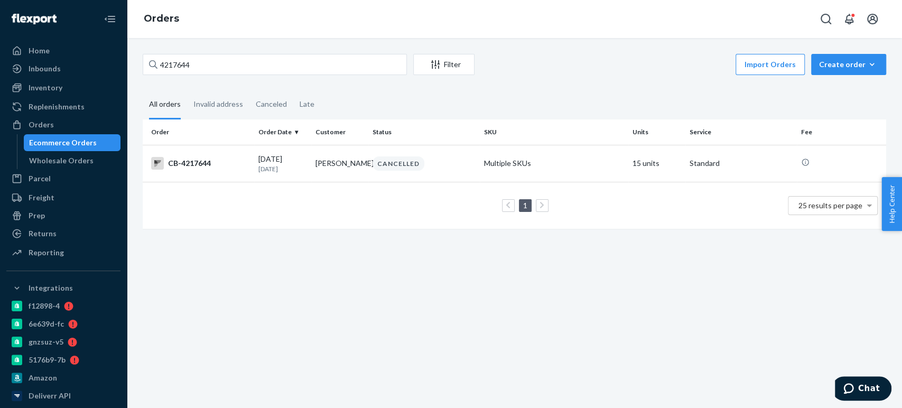
click at [312, 42] on div "4217644 Filter Import Orders Create order Ecommerce order Removal order All ord…" at bounding box center [514, 223] width 775 height 370
click at [325, 155] on td "[PERSON_NAME]" at bounding box center [339, 163] width 57 height 37
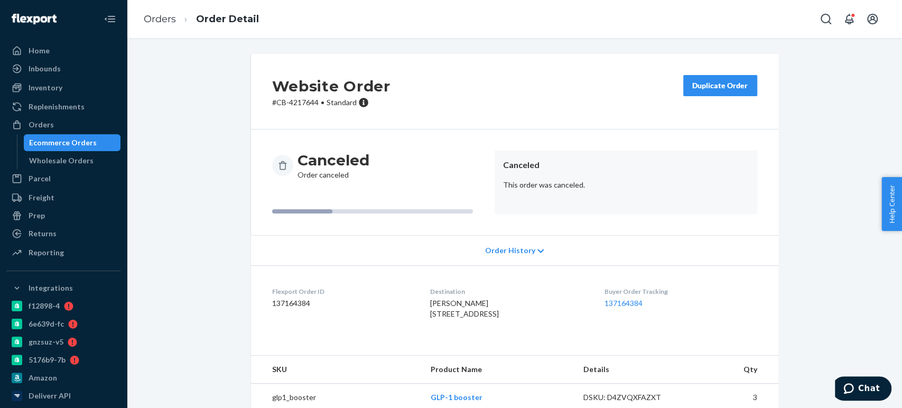
click at [43, 147] on div "Ecommerce Orders" at bounding box center [63, 142] width 68 height 11
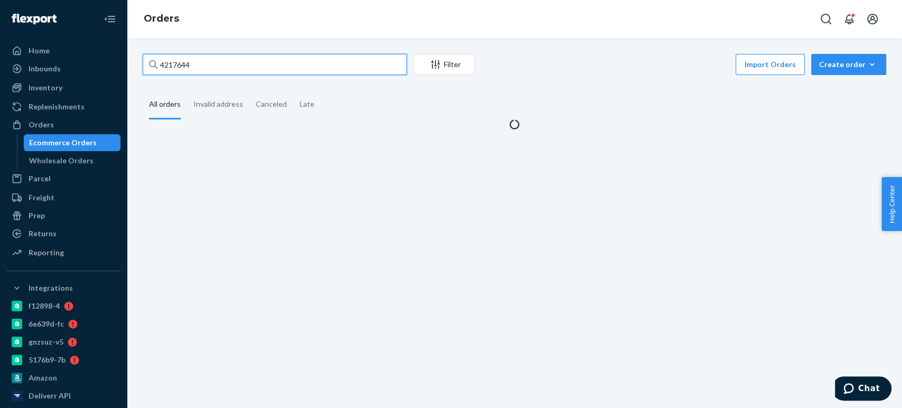
click at [185, 69] on input "4217644" at bounding box center [275, 64] width 264 height 21
paste input "R1H_MKYHLG"
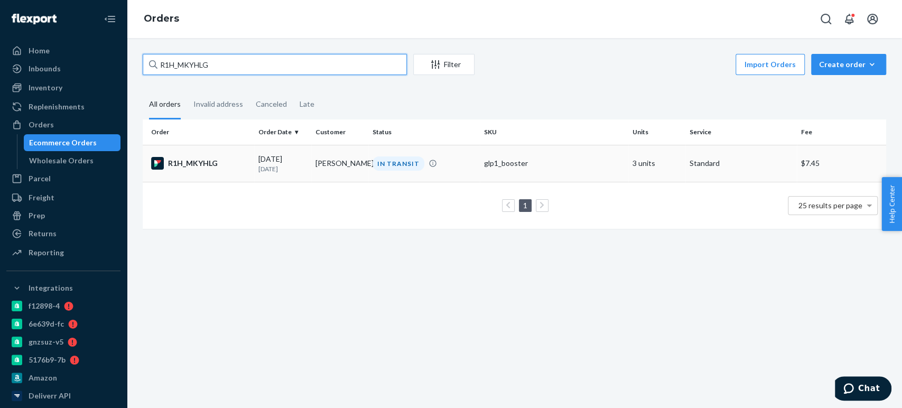
type input "R1H_MKYHLG"
click at [228, 168] on div "R1H_MKYHLG" at bounding box center [200, 163] width 99 height 13
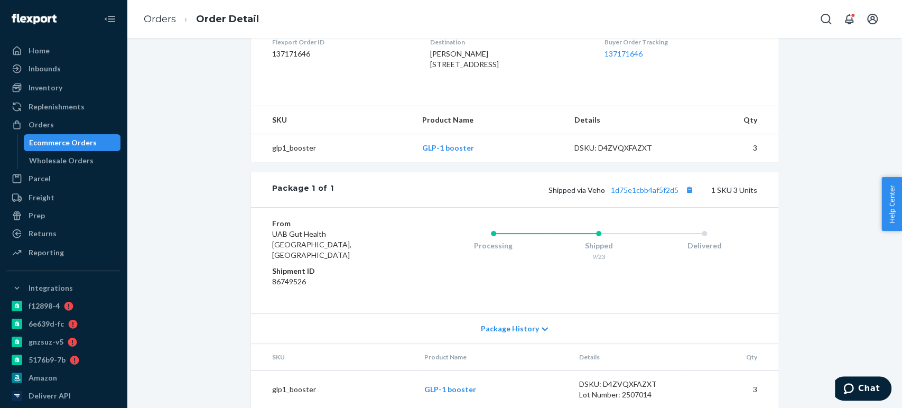
scroll to position [302, 0]
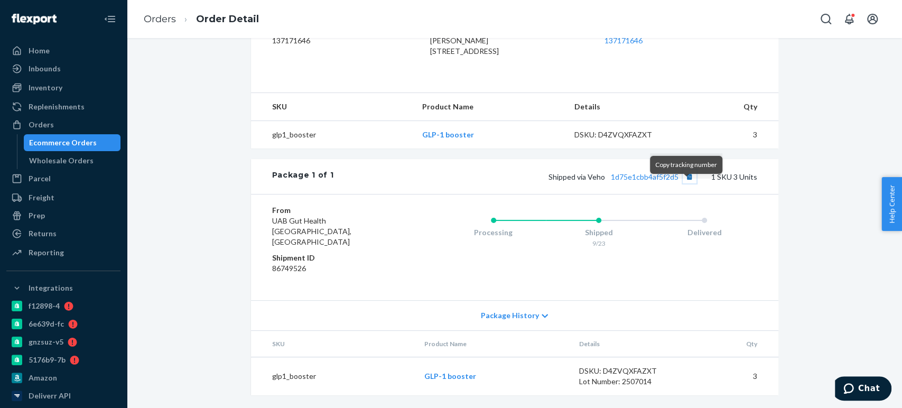
click at [683, 183] on button "Copy tracking number" at bounding box center [690, 177] width 14 height 14
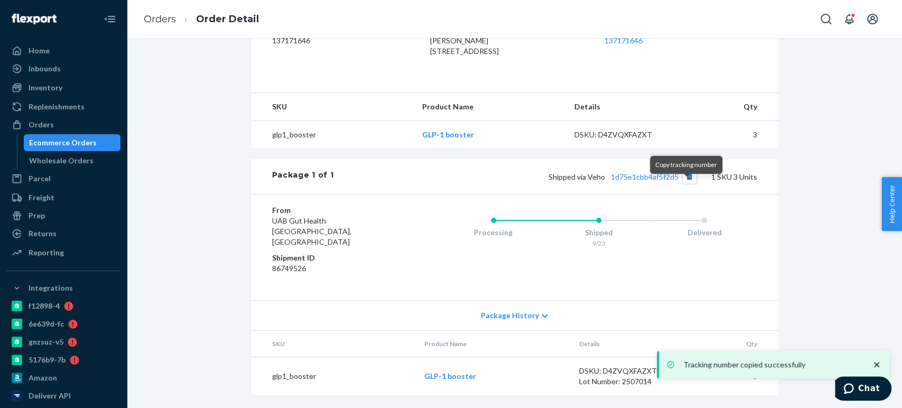
click at [687, 183] on button "Copy tracking number" at bounding box center [690, 177] width 14 height 14
click at [643, 181] on link "1d75e1cbb4af5f2d5" at bounding box center [645, 176] width 68 height 9
click at [64, 139] on div "Ecommerce Orders" at bounding box center [63, 142] width 68 height 11
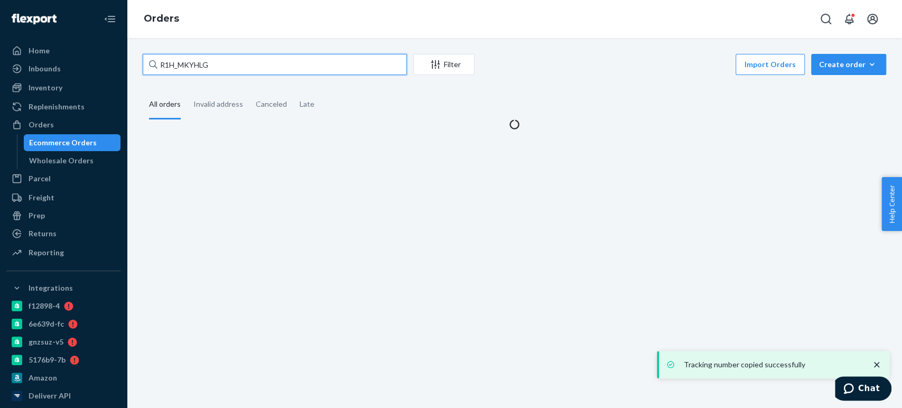
click at [189, 62] on input "R1H_MKYHLG" at bounding box center [275, 64] width 264 height 21
paste input "4219458"
type input "4219458"
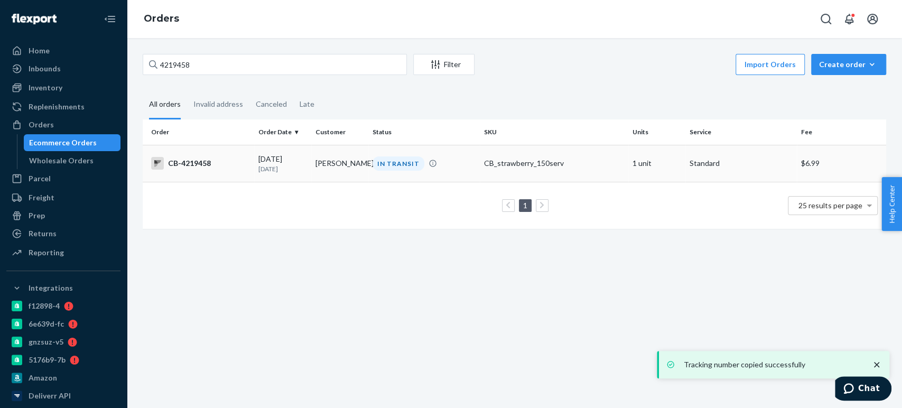
click at [306, 171] on td "[DATE] [DATE]" at bounding box center [282, 163] width 57 height 37
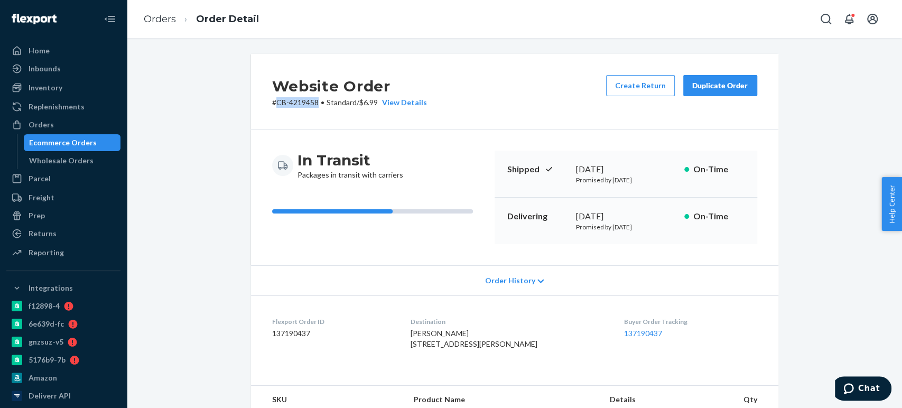
drag, startPoint x: 273, startPoint y: 103, endPoint x: 315, endPoint y: 103, distance: 41.8
click at [315, 103] on p "# CB-4219458 • Standard / $6.99 View Details" at bounding box center [349, 102] width 155 height 11
copy p "CB-4219458"
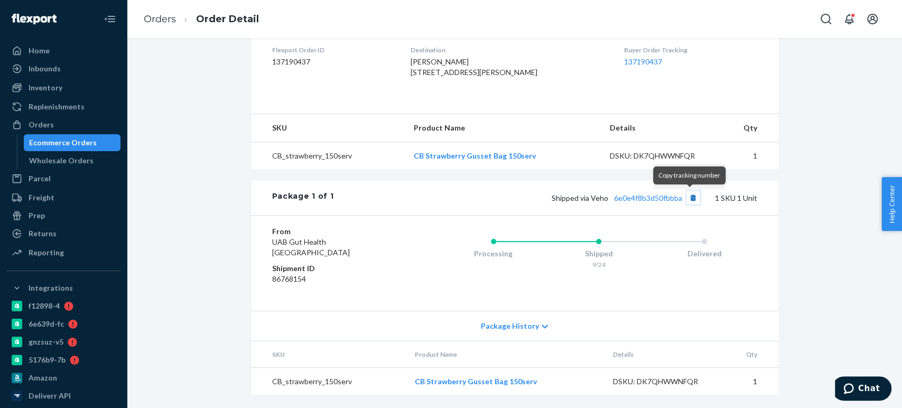
click at [688, 199] on button "Copy tracking number" at bounding box center [694, 198] width 14 height 14
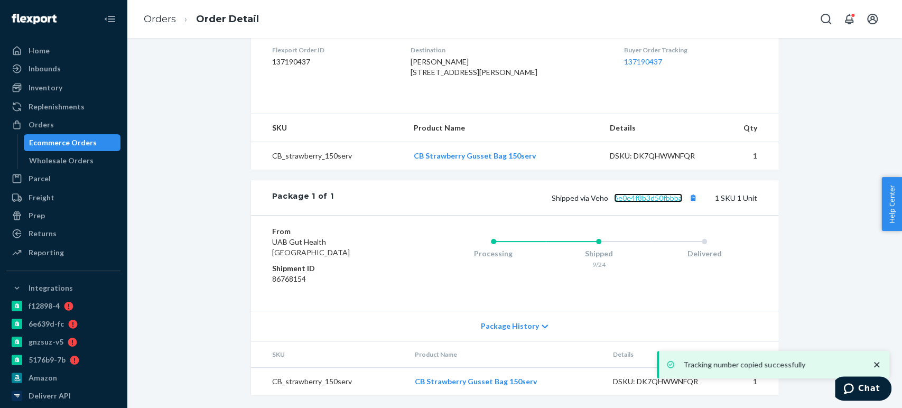
click at [647, 195] on link "6e0e4f8b3d50fbbba" at bounding box center [648, 197] width 68 height 9
click at [96, 140] on div "Ecommerce Orders" at bounding box center [72, 142] width 95 height 15
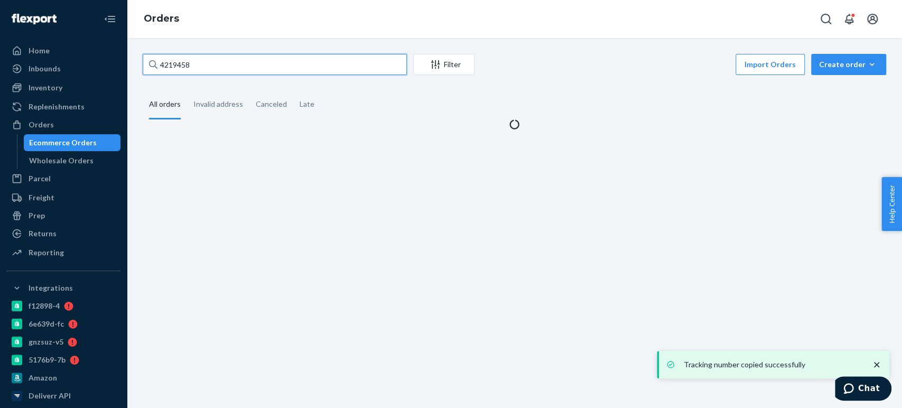
click at [196, 64] on input "4219458" at bounding box center [275, 64] width 264 height 21
paste input "188924"
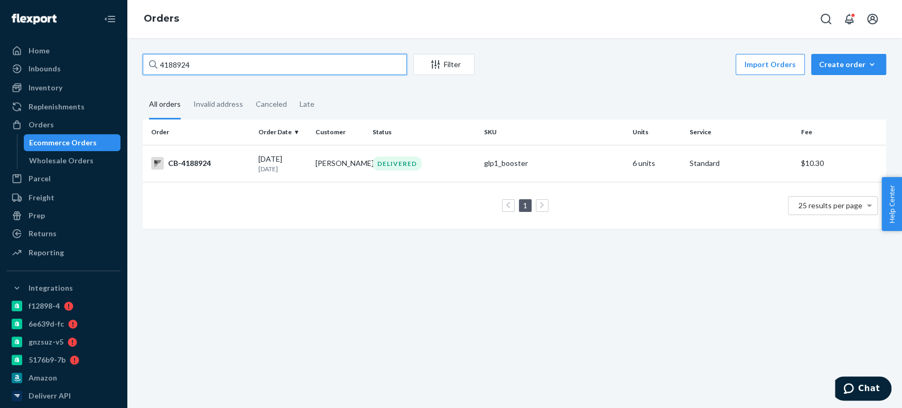
paste input "48743"
type input "4148743"
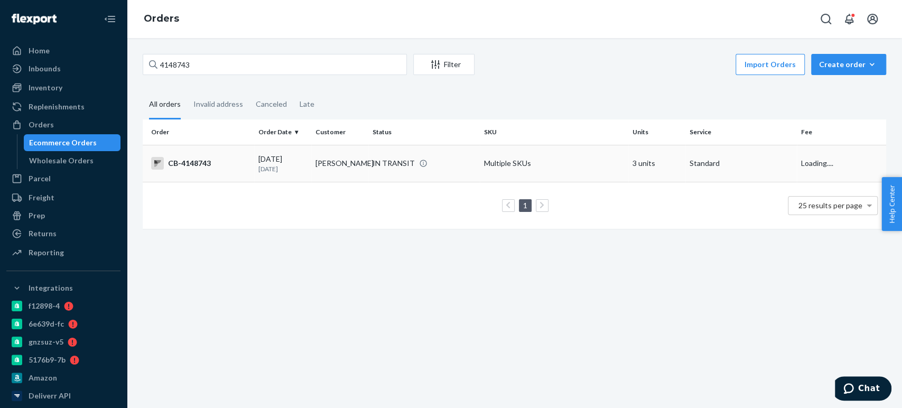
click at [311, 165] on td "[PERSON_NAME]" at bounding box center [339, 163] width 57 height 37
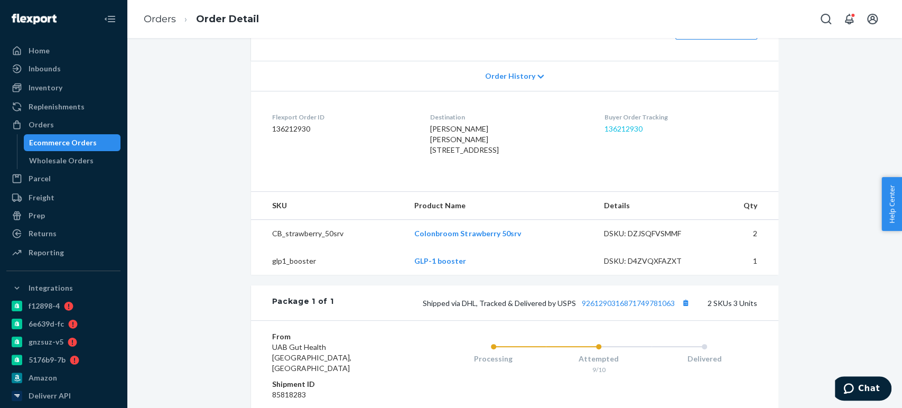
scroll to position [317, 0]
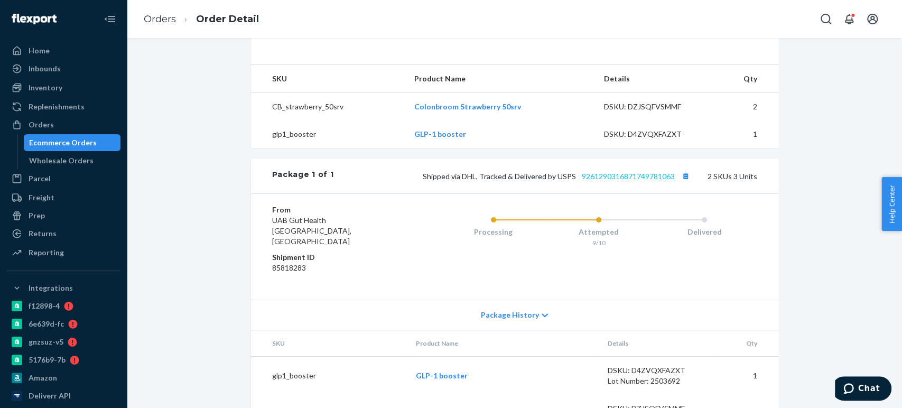
click at [634, 183] on div "Shipped via DHL, Tracked & Delivered by USPS 9261290316871749781063 2 SKUs 3 Un…" at bounding box center [545, 176] width 423 height 14
click at [629, 181] on link "9261290316871749781063" at bounding box center [628, 176] width 93 height 9
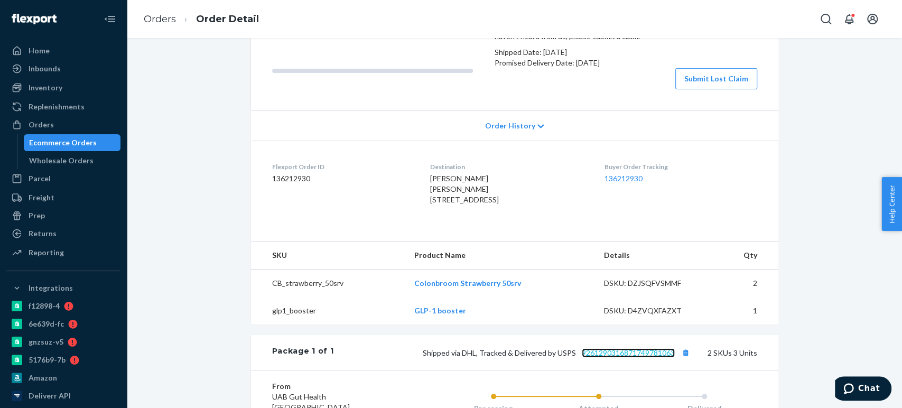
scroll to position [140, 0]
click at [685, 90] on button "Submit Lost Claim" at bounding box center [717, 79] width 82 height 21
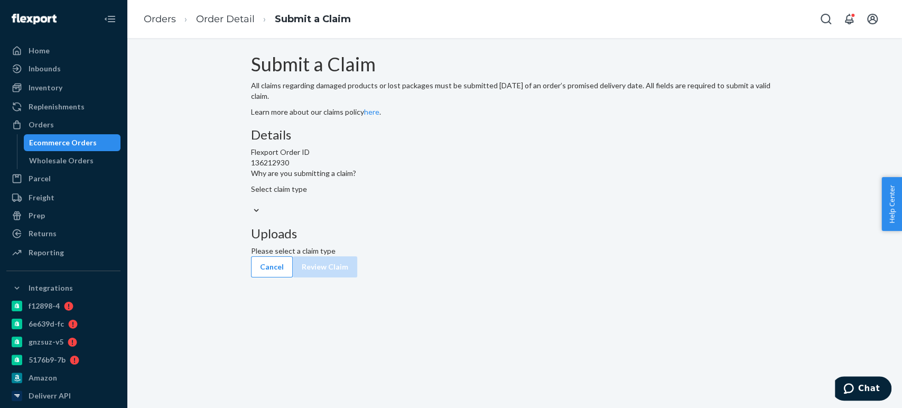
click at [434, 205] on div "Select claim type" at bounding box center [515, 194] width 528 height 21
click at [252, 205] on input "Why are you submitting a claim? Select claim type" at bounding box center [251, 200] width 1 height 11
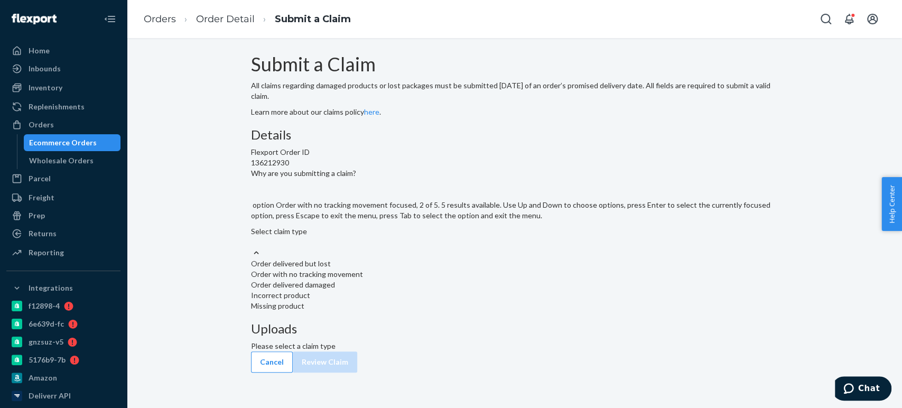
click at [404, 280] on div "Order with no tracking movement" at bounding box center [515, 274] width 528 height 11
click at [252, 247] on input "Why are you submitting a claim? option Order with no tracking movement focused,…" at bounding box center [251, 242] width 1 height 11
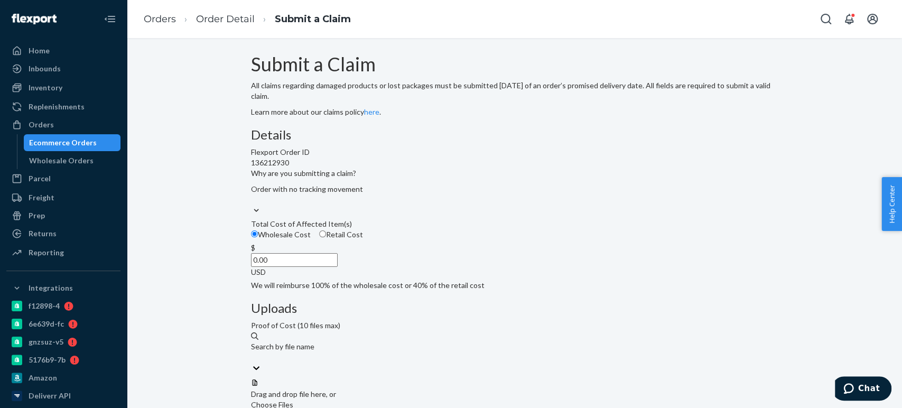
click at [338, 267] on input "0.00" at bounding box center [294, 260] width 87 height 14
paste input "58"
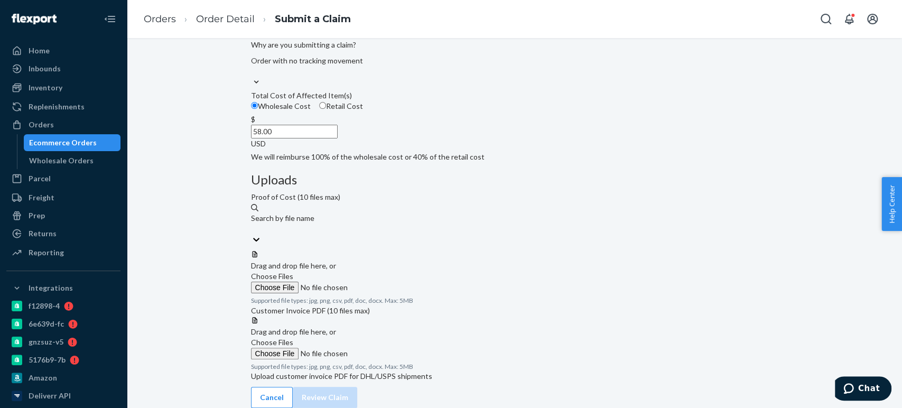
type input "58.00"
click at [293, 272] on span "Choose Files" at bounding box center [272, 276] width 42 height 9
click at [395, 282] on input "Choose Files" at bounding box center [323, 288] width 144 height 12
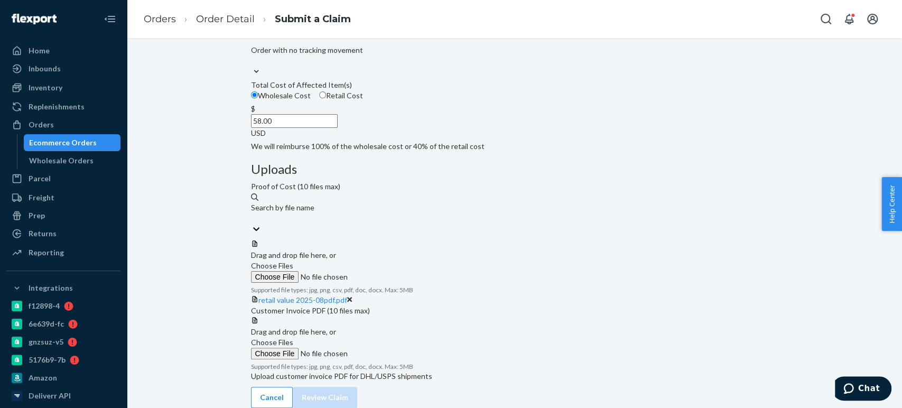
click at [395, 337] on label "Choose Files" at bounding box center [323, 348] width 144 height 22
click at [395, 348] on input "Choose Files" at bounding box center [323, 354] width 144 height 12
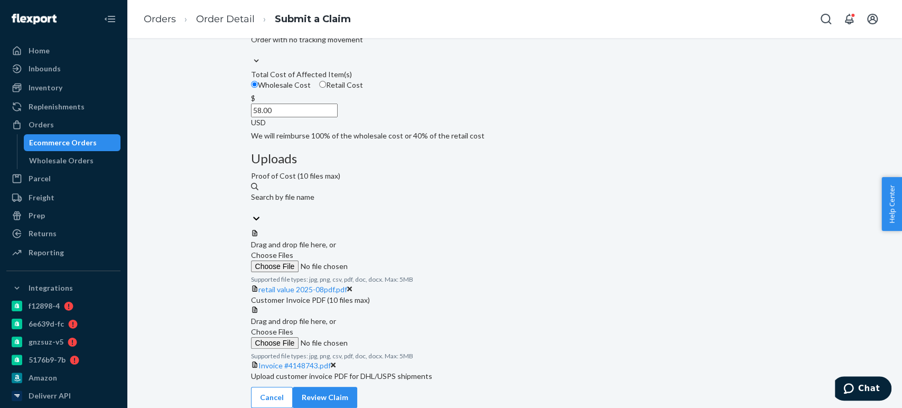
click at [293, 327] on span "Choose Files" at bounding box center [272, 331] width 42 height 9
click at [395, 337] on input "Choose Files" at bounding box center [323, 343] width 144 height 12
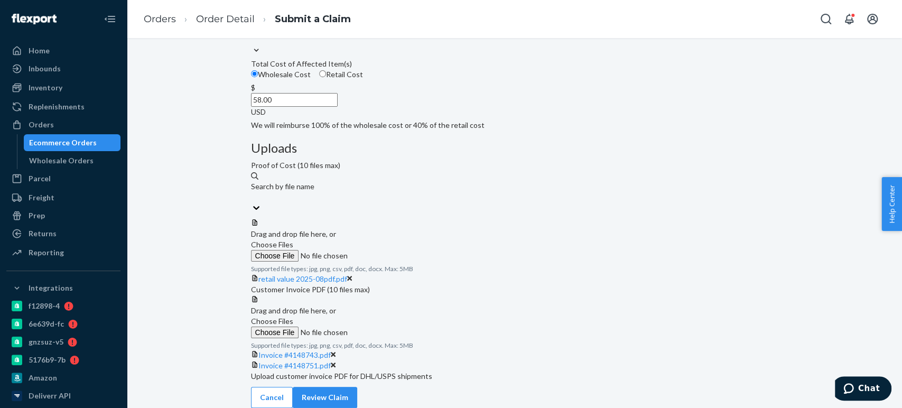
scroll to position [263, 0]
click at [357, 395] on button "Review Claim" at bounding box center [325, 397] width 64 height 21
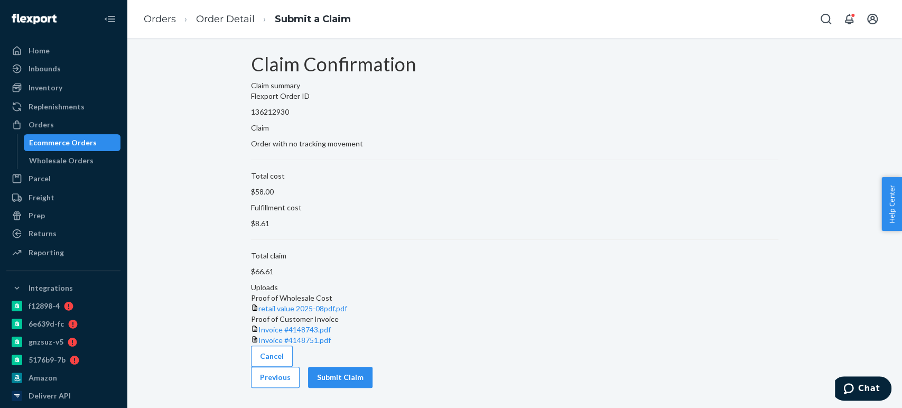
scroll to position [29, 0]
click at [373, 385] on button "Submit Claim" at bounding box center [340, 377] width 64 height 21
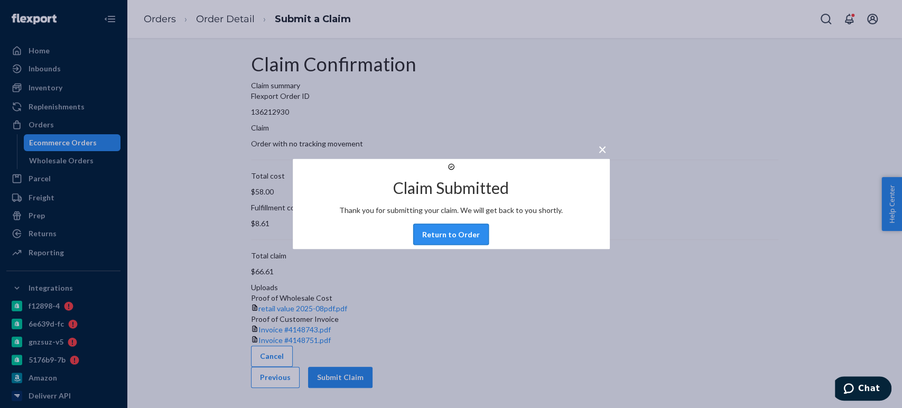
click at [456, 244] on button "Return to Order" at bounding box center [451, 234] width 76 height 21
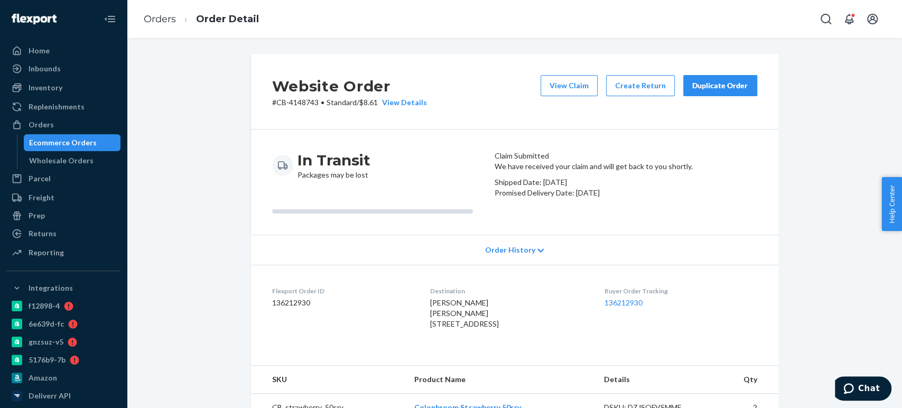
click at [82, 137] on div "Ecommerce Orders" at bounding box center [63, 142] width 68 height 11
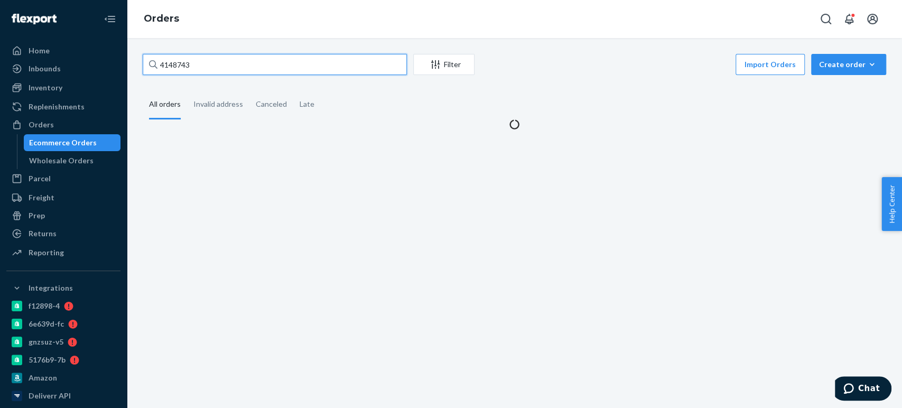
click at [177, 63] on input "4148743" at bounding box center [275, 64] width 264 height 21
paste input "20466"
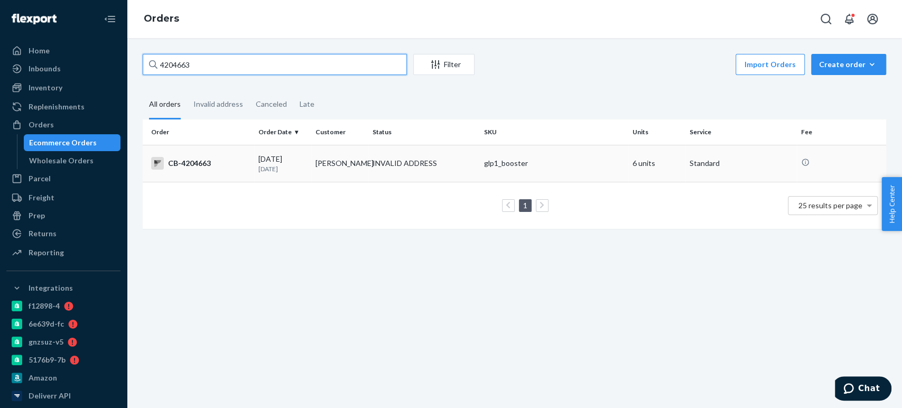
type input "4204663"
click at [314, 167] on td "[PERSON_NAME]" at bounding box center [339, 163] width 57 height 37
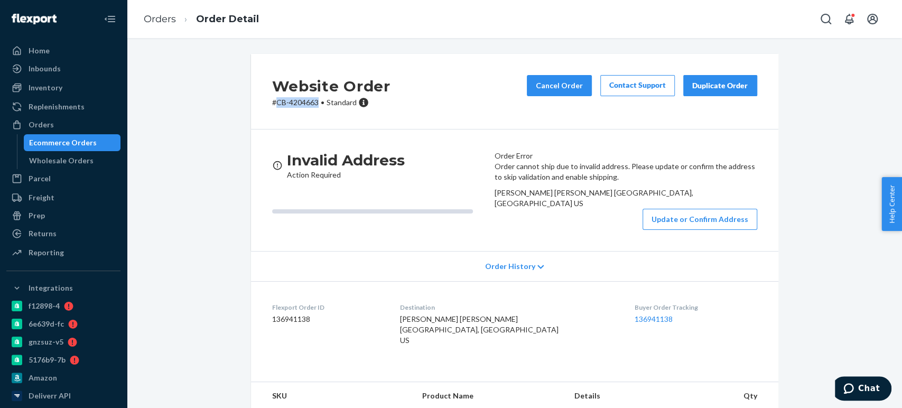
drag, startPoint x: 272, startPoint y: 102, endPoint x: 315, endPoint y: 102, distance: 42.3
click at [315, 102] on p "# CB-4204663 • Standard" at bounding box center [331, 102] width 118 height 11
copy p "CB-4204663"
click at [84, 144] on div "Ecommerce Orders" at bounding box center [63, 142] width 68 height 11
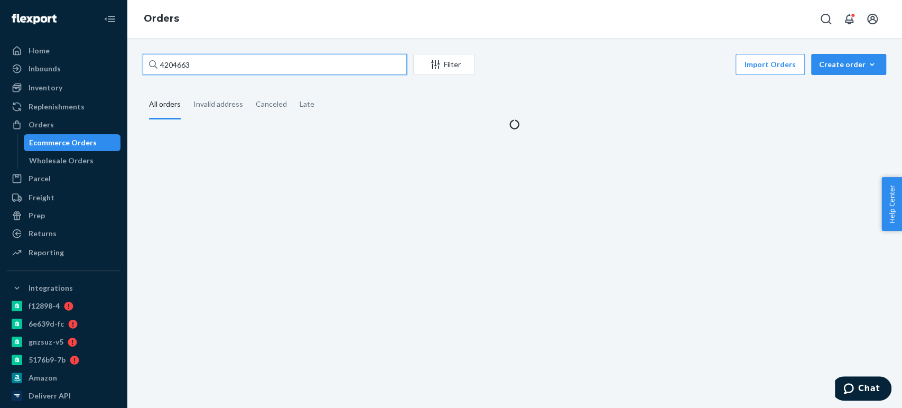
click at [192, 67] on input "4204663" at bounding box center [275, 64] width 264 height 21
paste input "20370"
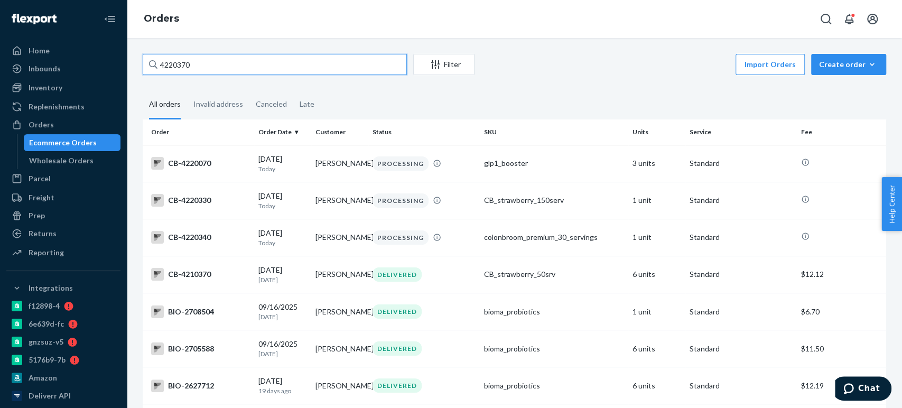
paste input "17672"
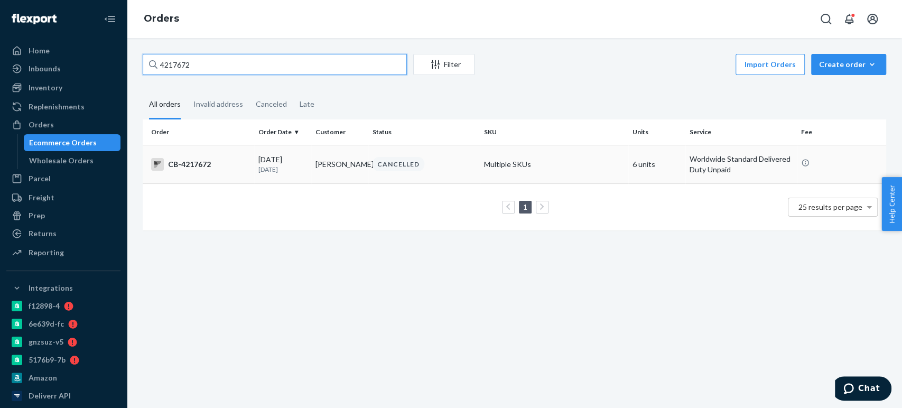
type input "4217672"
click at [335, 162] on td "[PERSON_NAME]" at bounding box center [339, 164] width 57 height 39
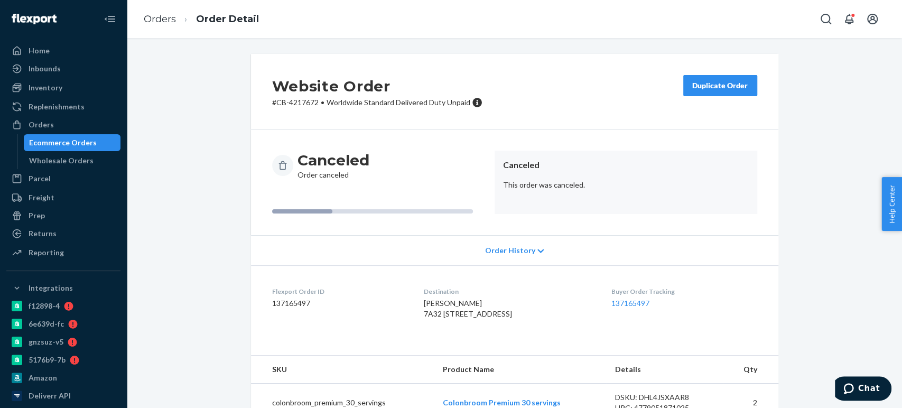
click at [58, 143] on div "Ecommerce Orders" at bounding box center [63, 142] width 68 height 11
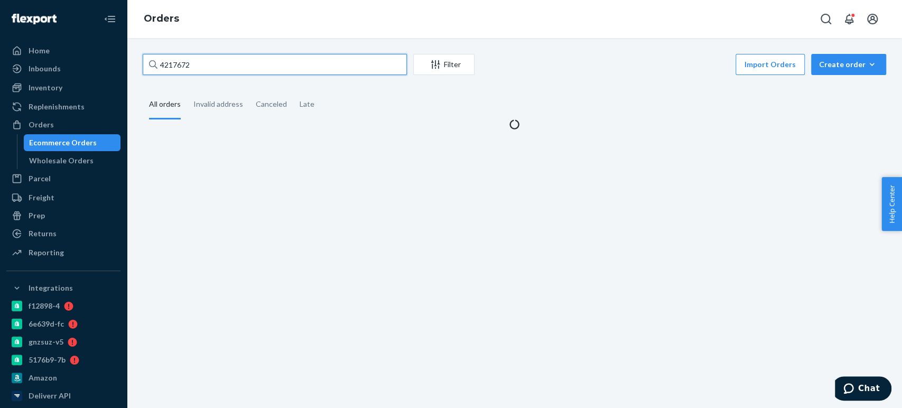
drag, startPoint x: 185, startPoint y: 72, endPoint x: 180, endPoint y: 26, distance: 46.2
click at [185, 72] on input "4217672" at bounding box center [275, 64] width 264 height 21
paste input "20503"
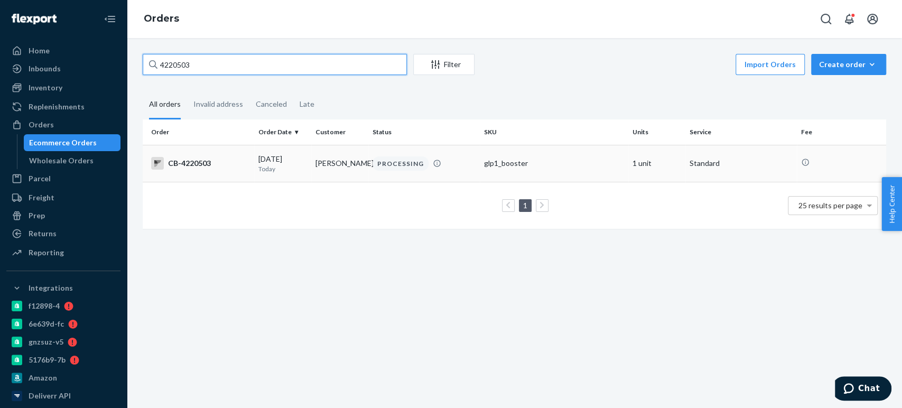
type input "4220503"
click at [265, 167] on p "Today" at bounding box center [282, 168] width 49 height 9
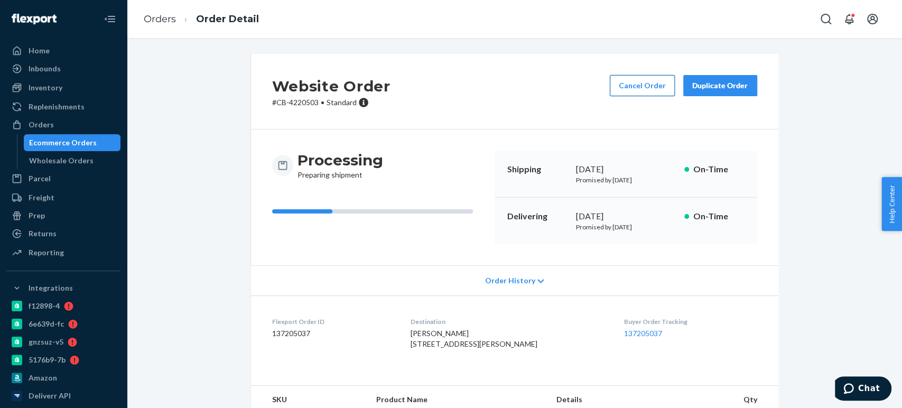
click at [622, 84] on button "Cancel Order" at bounding box center [642, 85] width 65 height 21
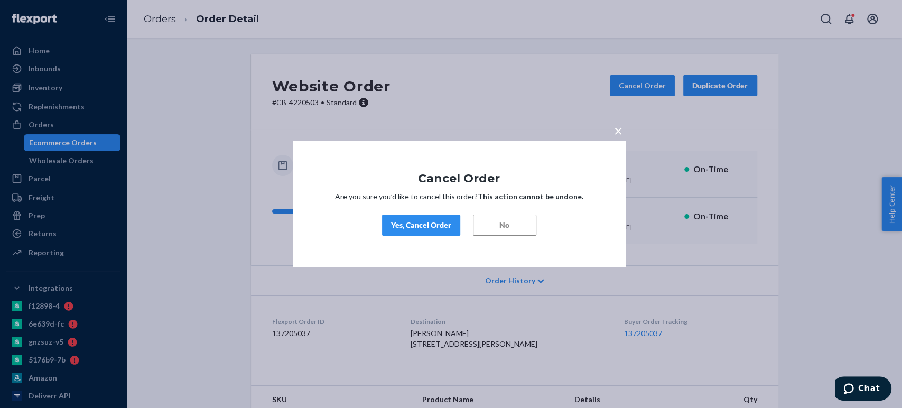
click at [404, 232] on button "Yes, Cancel Order" at bounding box center [421, 225] width 78 height 21
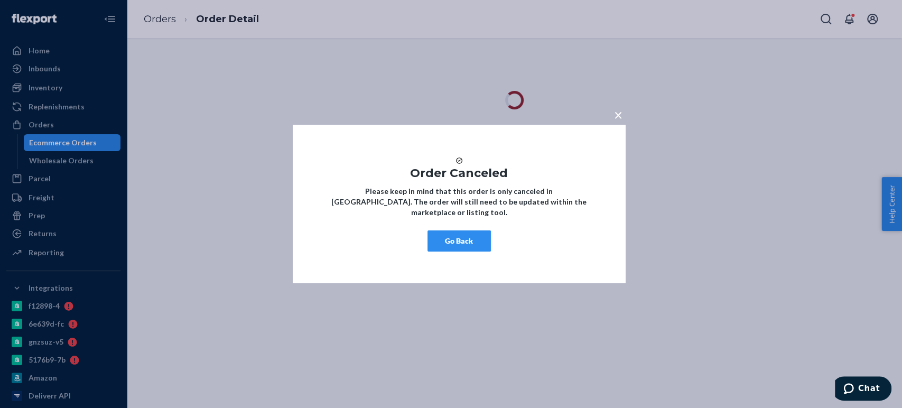
click at [446, 236] on button "Go Back" at bounding box center [459, 240] width 63 height 21
